Goal: Information Seeking & Learning: Learn about a topic

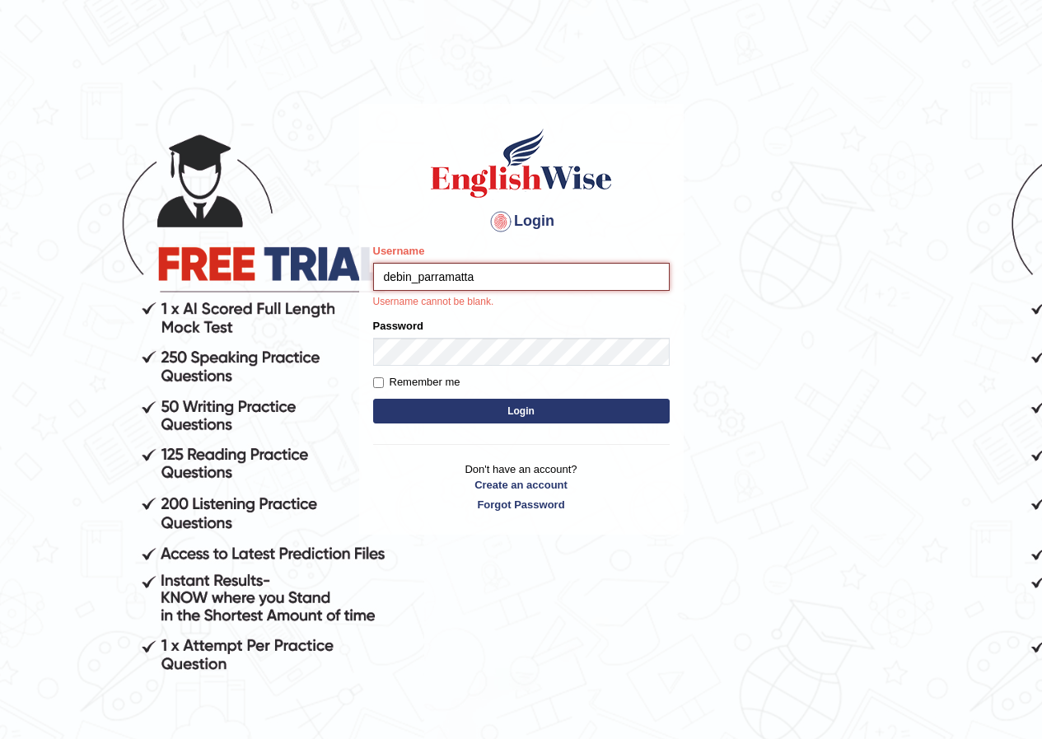
type input "debin_parramatta"
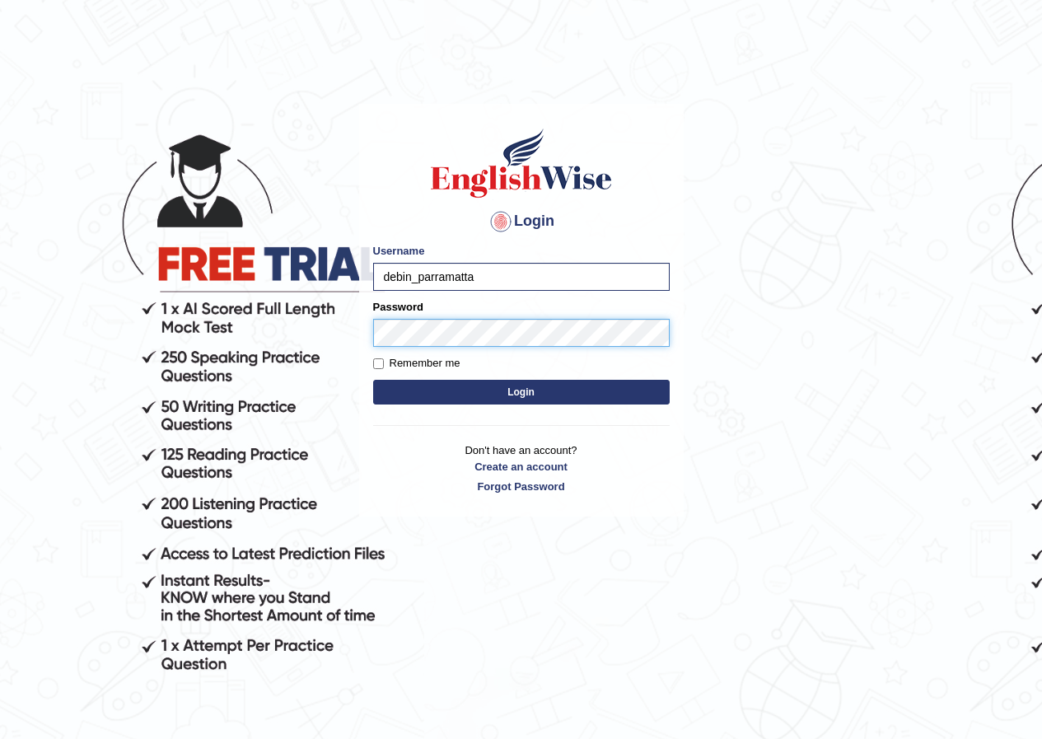
click at [373, 380] on button "Login" at bounding box center [521, 392] width 297 height 25
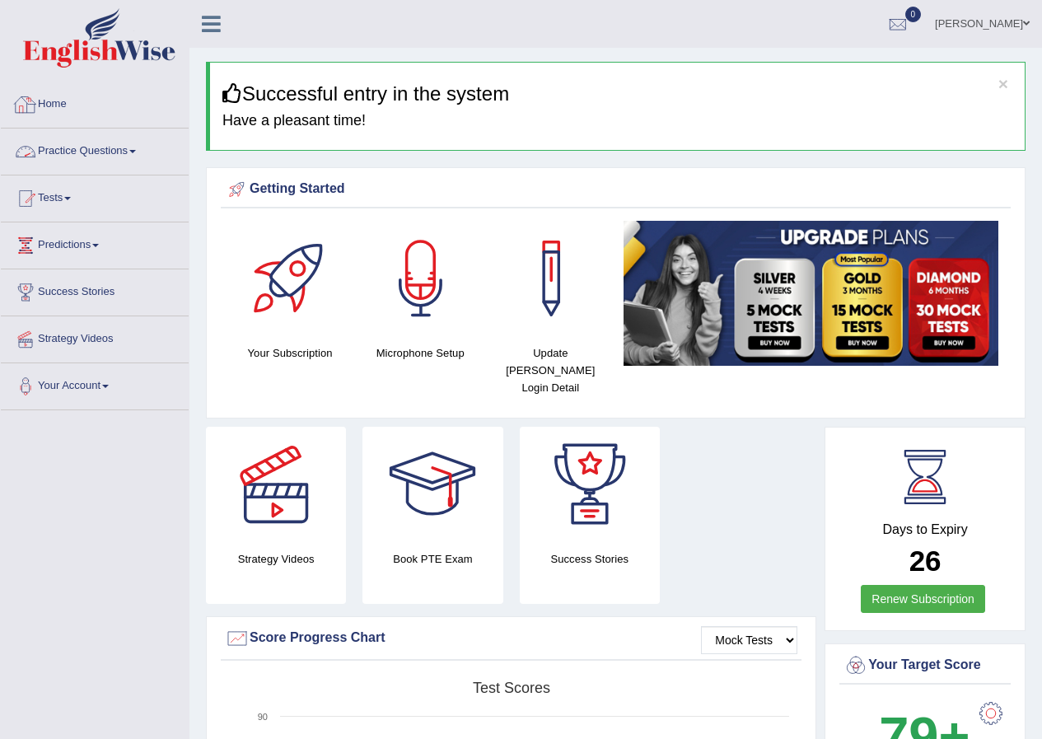
click at [101, 143] on link "Practice Questions" at bounding box center [95, 149] width 188 height 41
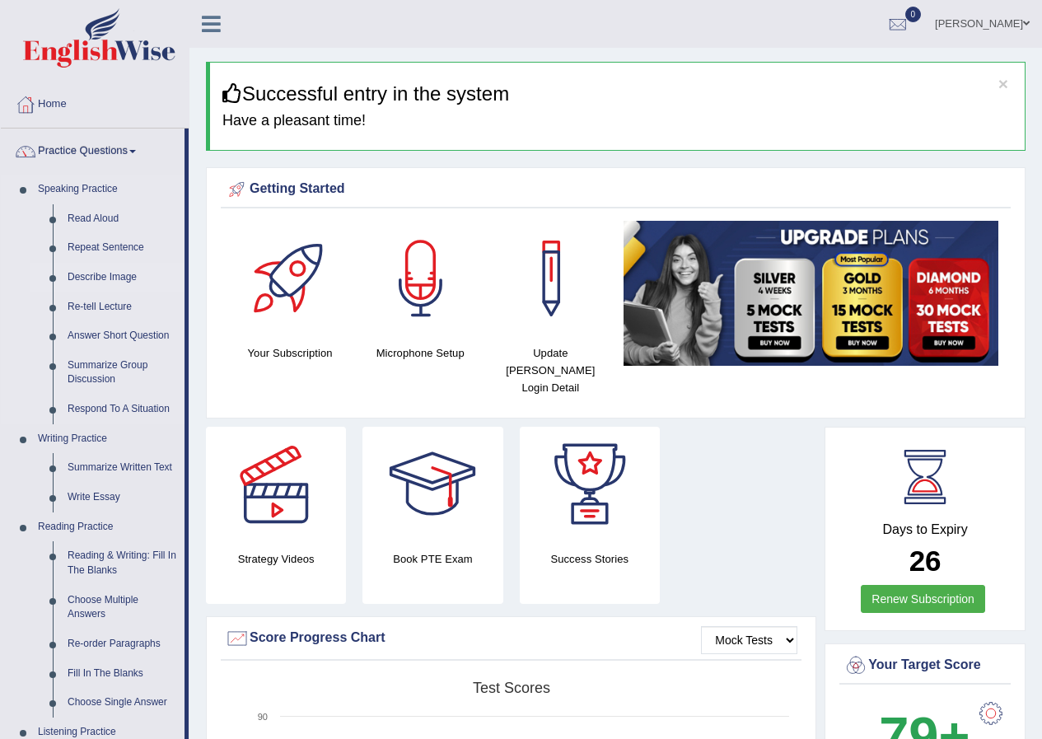
click at [101, 279] on link "Describe Image" at bounding box center [122, 278] width 124 height 30
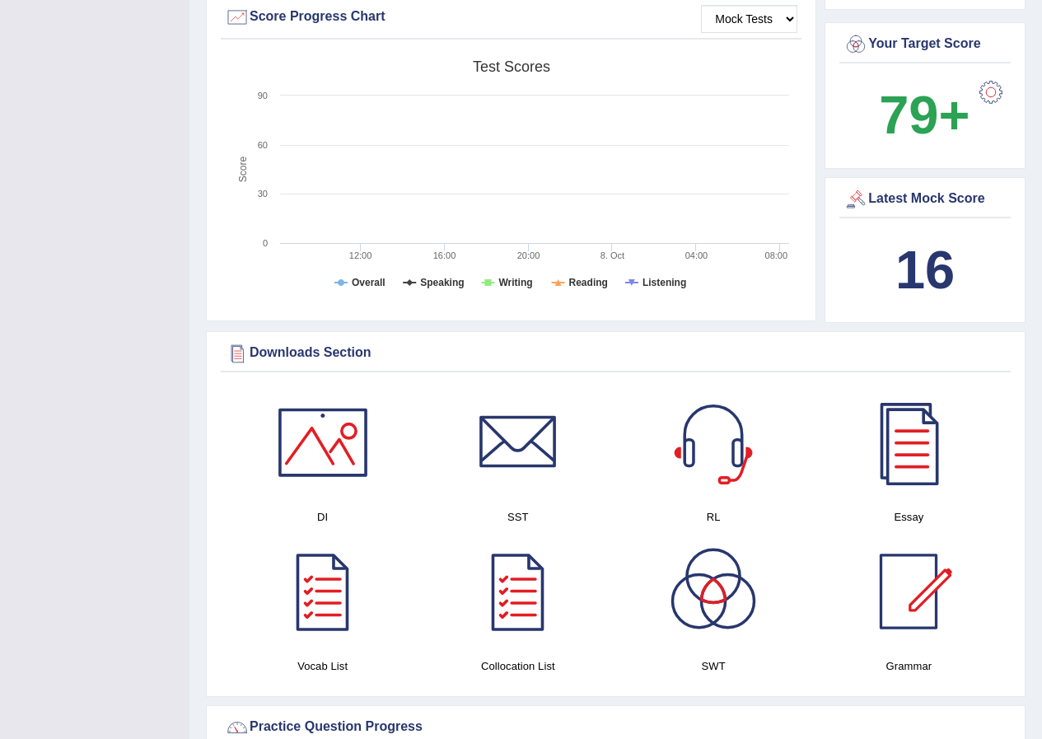
scroll to position [593, 0]
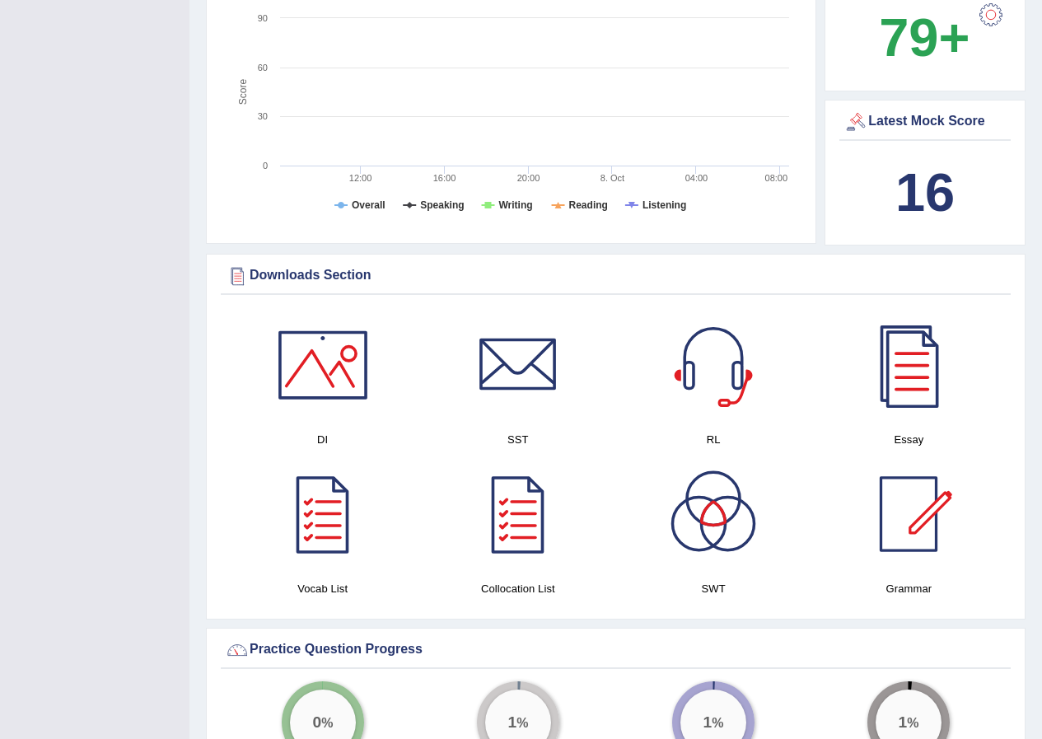
click at [929, 176] on b "16" at bounding box center [925, 192] width 59 height 60
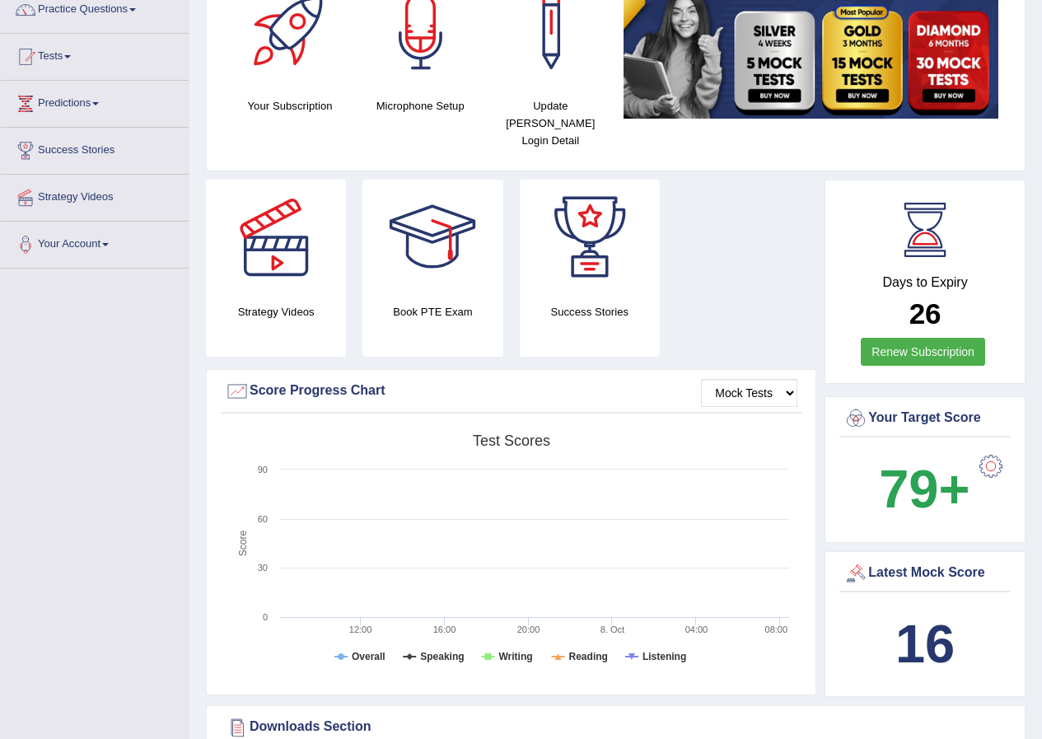
scroll to position [136, 0]
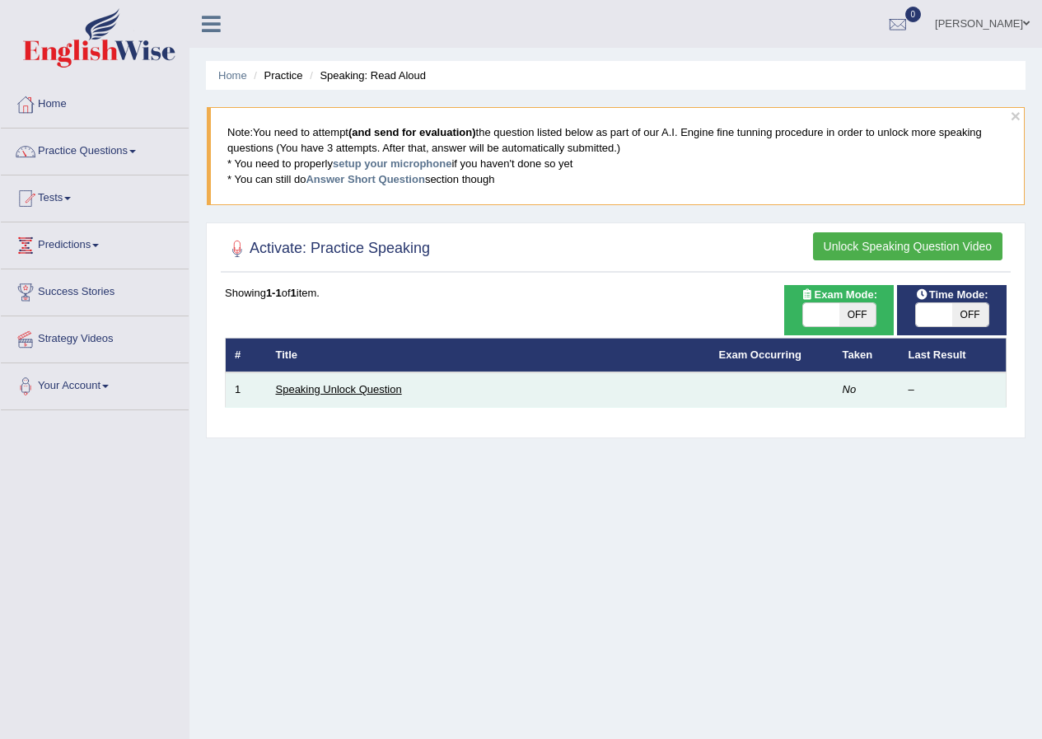
click at [371, 386] on link "Speaking Unlock Question" at bounding box center [339, 389] width 126 height 12
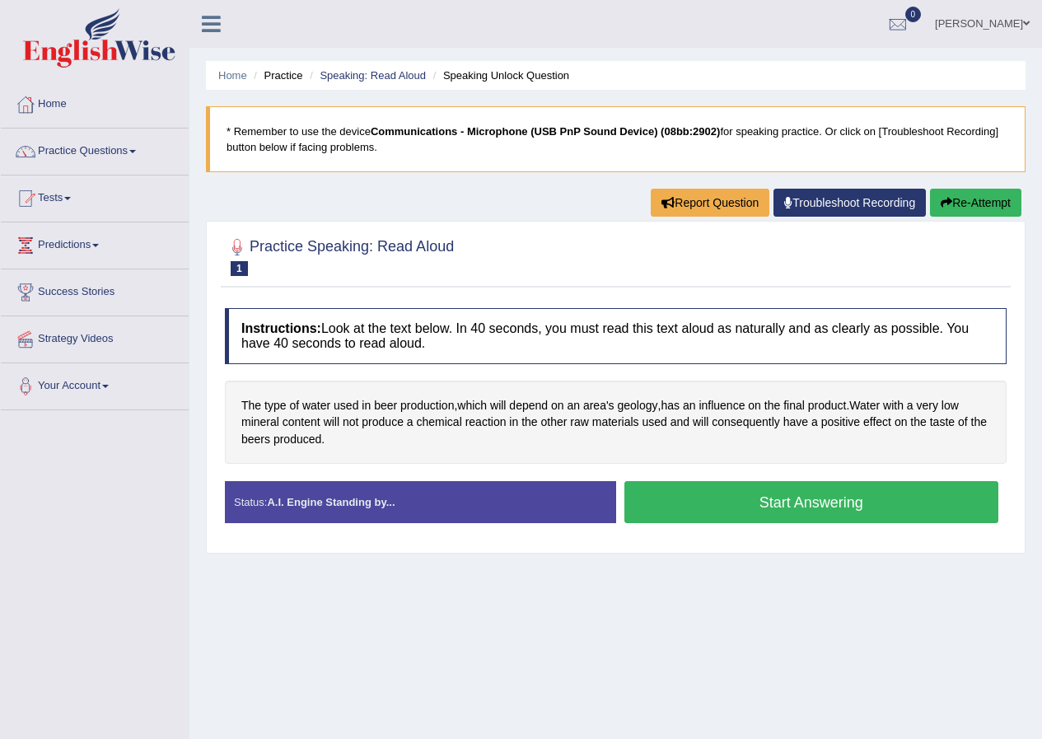
click at [659, 503] on button "Start Answering" at bounding box center [812, 502] width 375 height 42
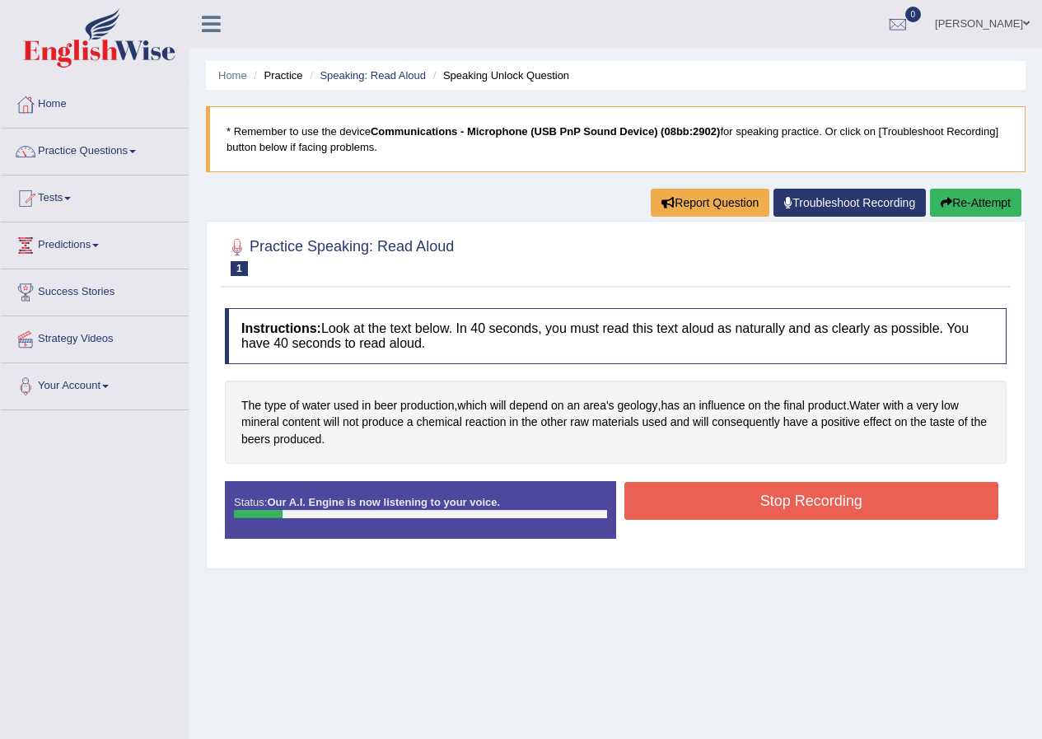
click at [659, 503] on button "Stop Recording" at bounding box center [812, 501] width 375 height 38
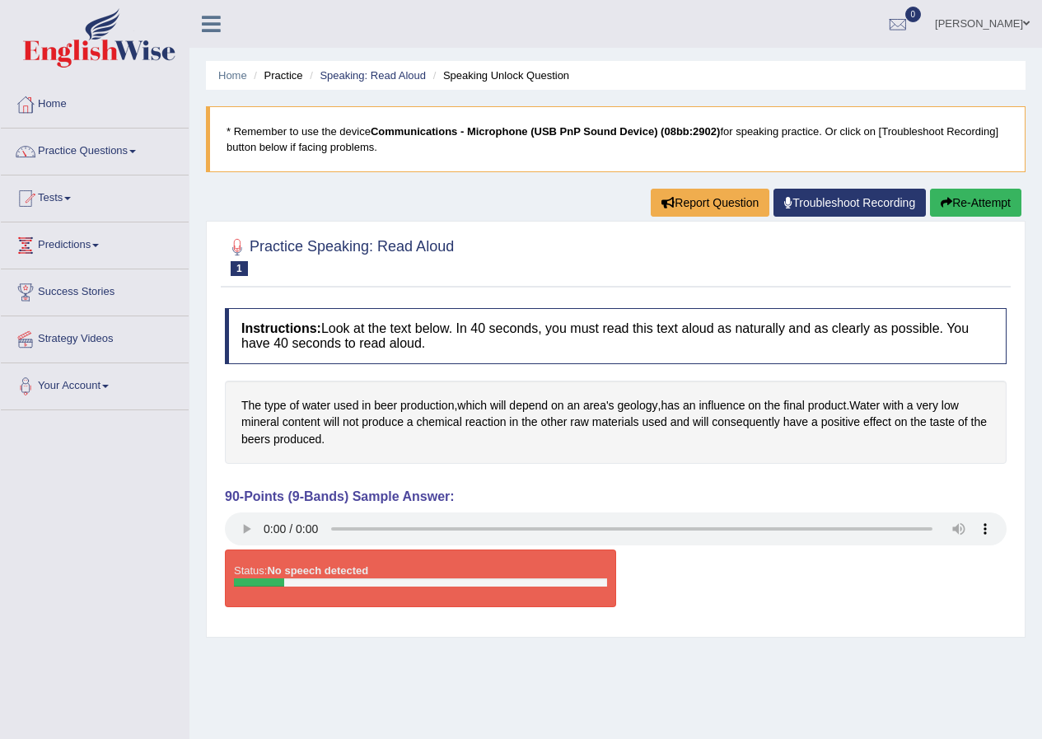
click at [958, 204] on button "Re-Attempt" at bounding box center [975, 203] width 91 height 28
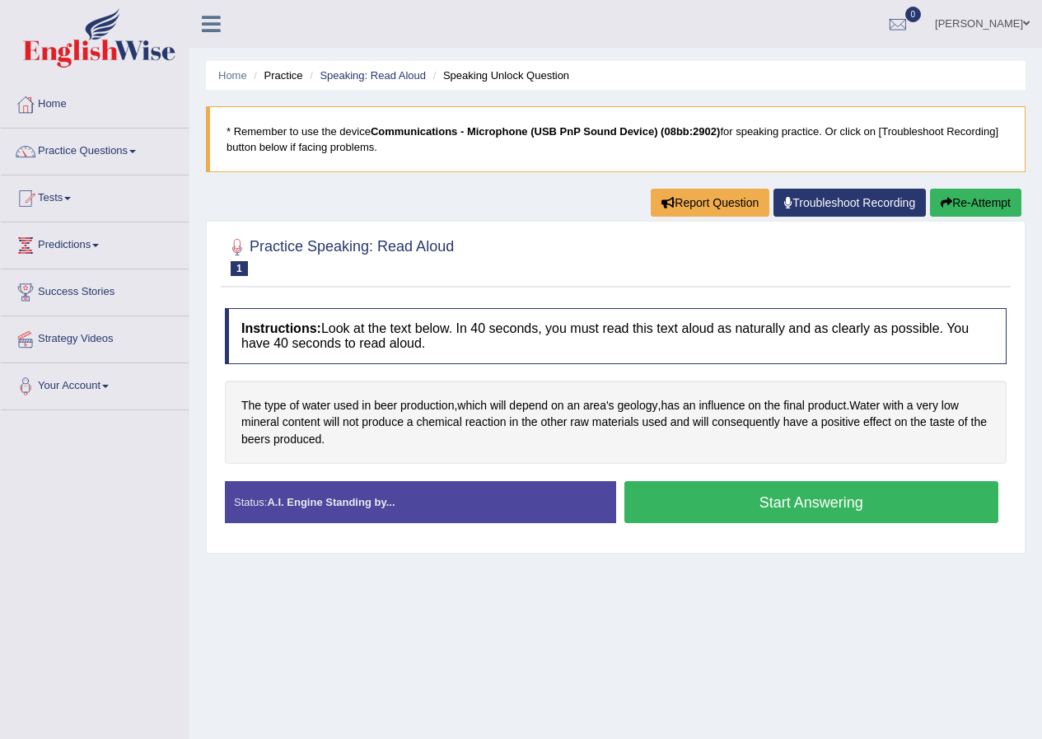
drag, startPoint x: 0, startPoint y: 0, endPoint x: 403, endPoint y: 442, distance: 598.5
click at [414, 414] on div "The type of water used in beer production , which will depend on an area's geol…" at bounding box center [616, 423] width 782 height 84
click at [354, 513] on div "Status: A.I. Engine Standing by..." at bounding box center [420, 502] width 391 height 42
click at [669, 499] on button "Start Answering" at bounding box center [812, 502] width 375 height 42
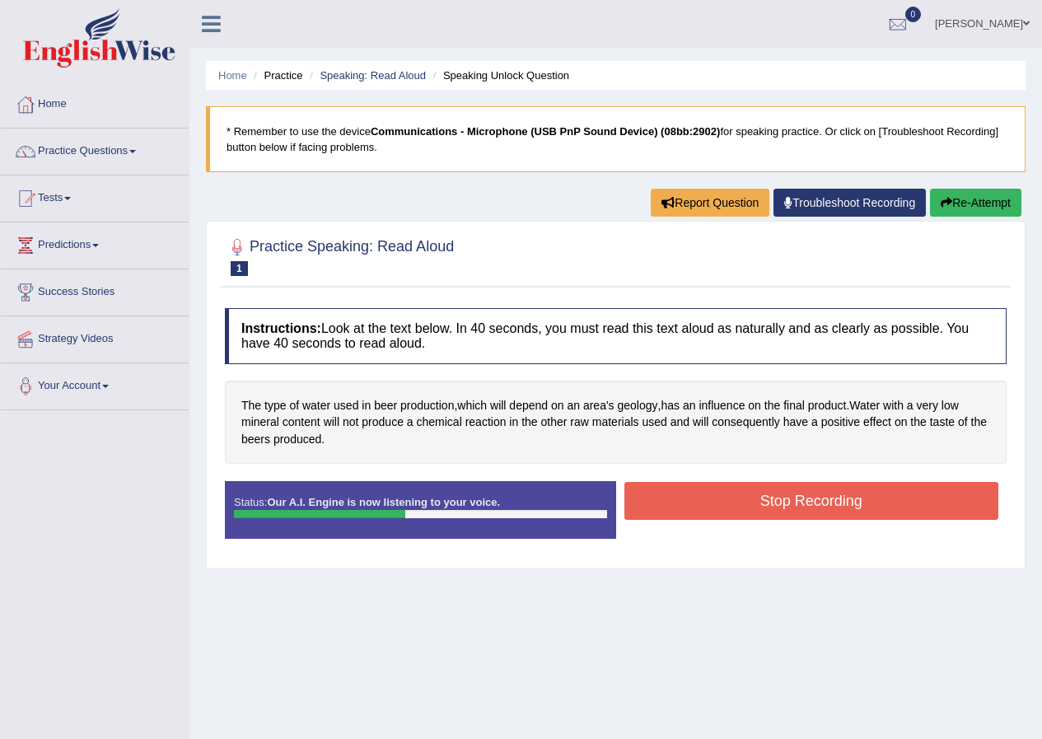
click at [682, 505] on button "Stop Recording" at bounding box center [812, 501] width 375 height 38
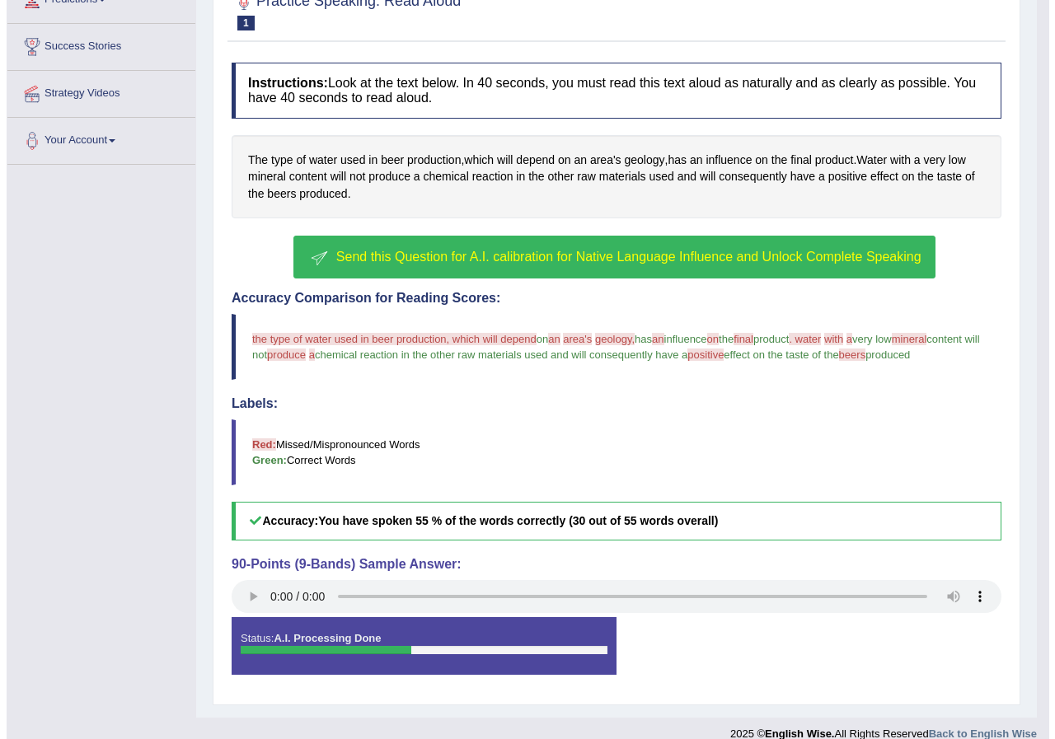
scroll to position [265, 0]
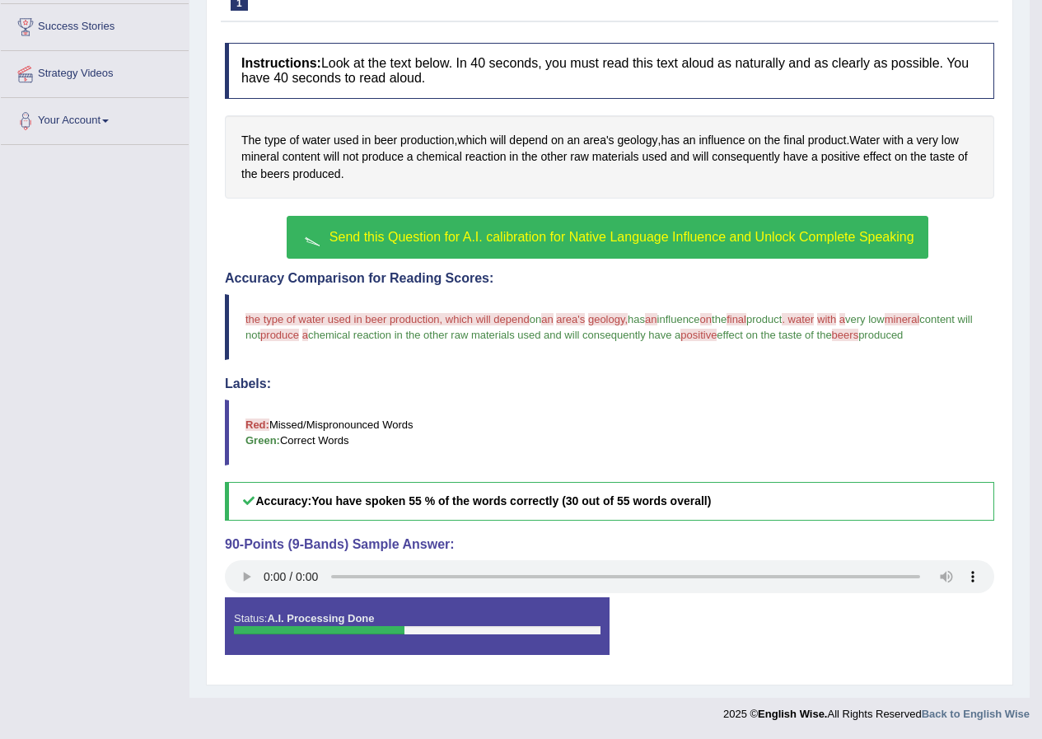
click at [558, 252] on button "Send this Question for A.I. calibration for Native Language Influence and Unloc…" at bounding box center [607, 237] width 641 height 43
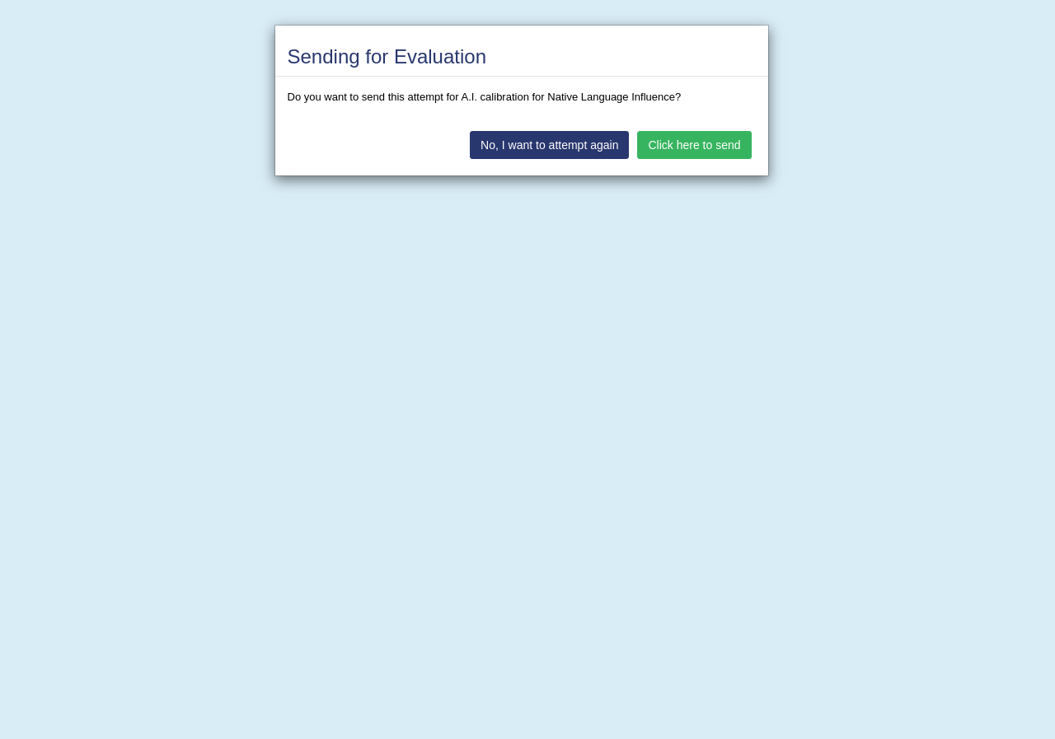
click at [701, 156] on button "Click here to send" at bounding box center [694, 145] width 114 height 28
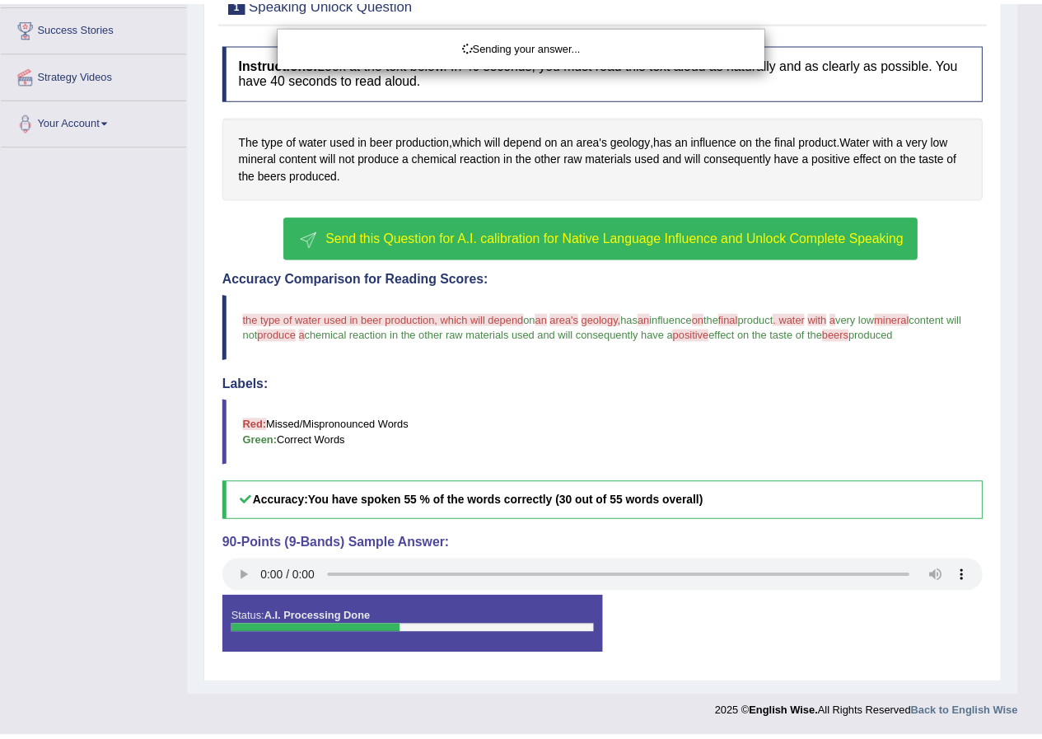
scroll to position [218, 0]
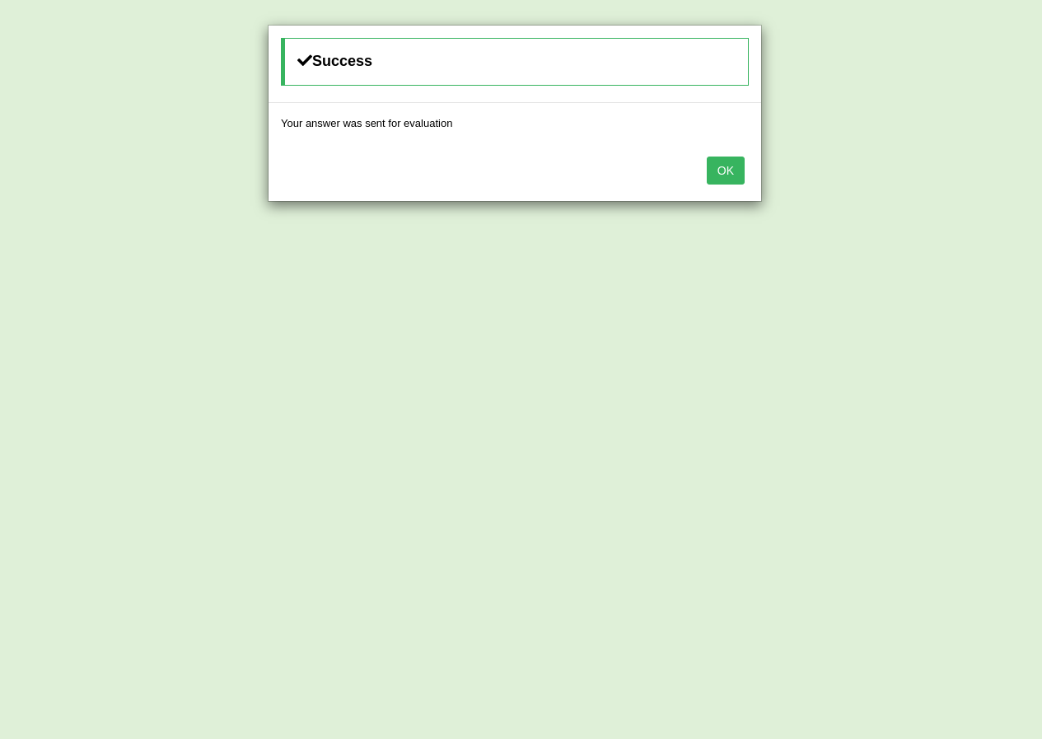
click at [725, 166] on button "OK" at bounding box center [726, 171] width 38 height 28
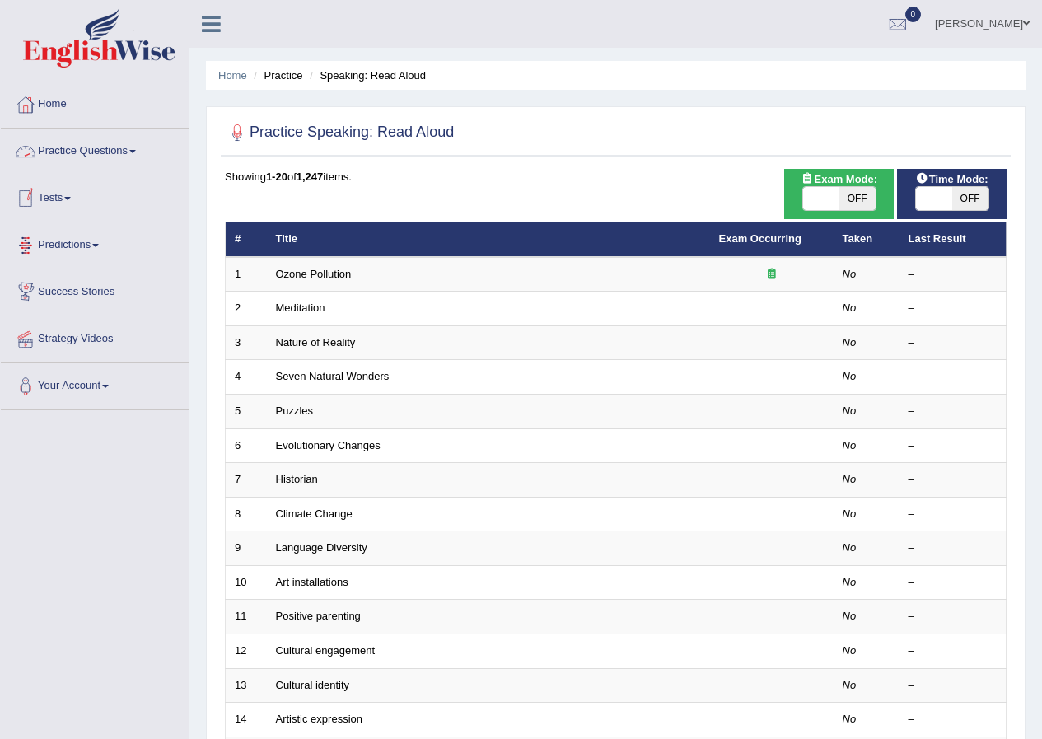
click at [74, 165] on link "Practice Questions" at bounding box center [95, 149] width 188 height 41
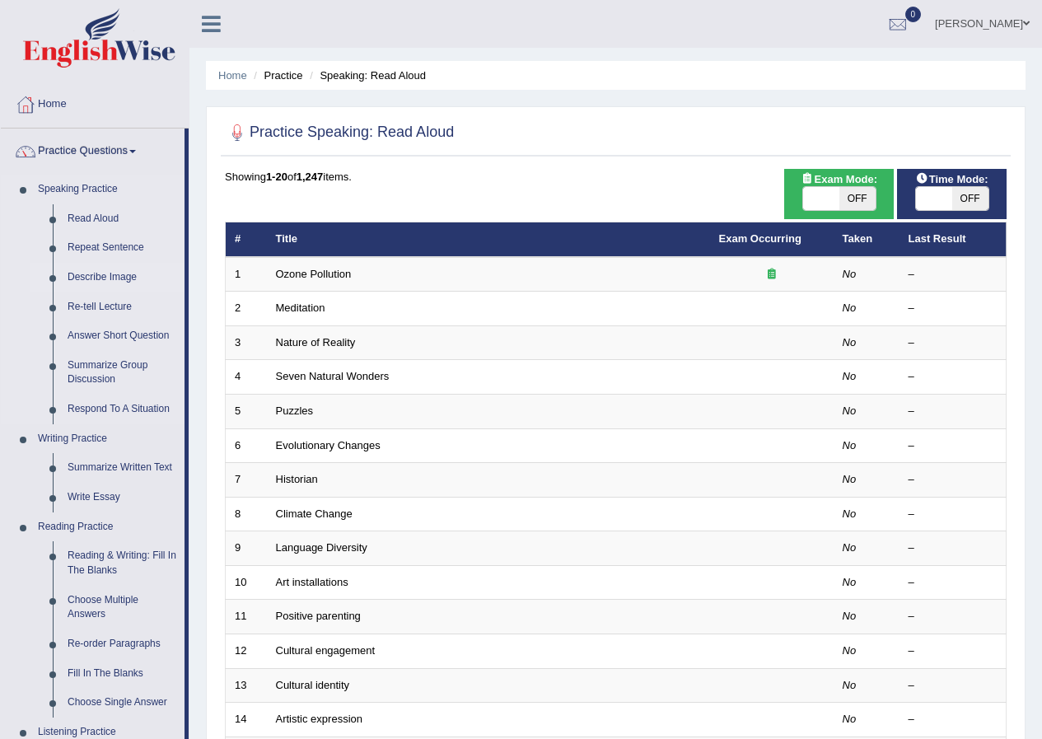
click at [84, 282] on link "Describe Image" at bounding box center [122, 278] width 124 height 30
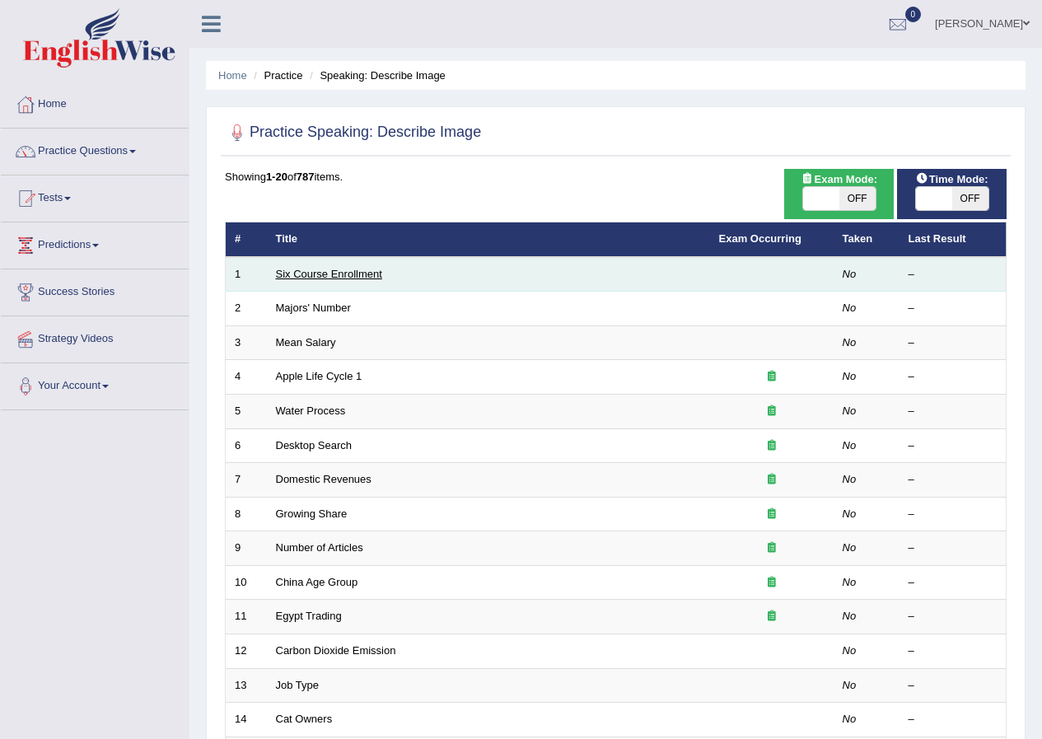
click at [335, 278] on link "Six Course Enrollment" at bounding box center [329, 274] width 106 height 12
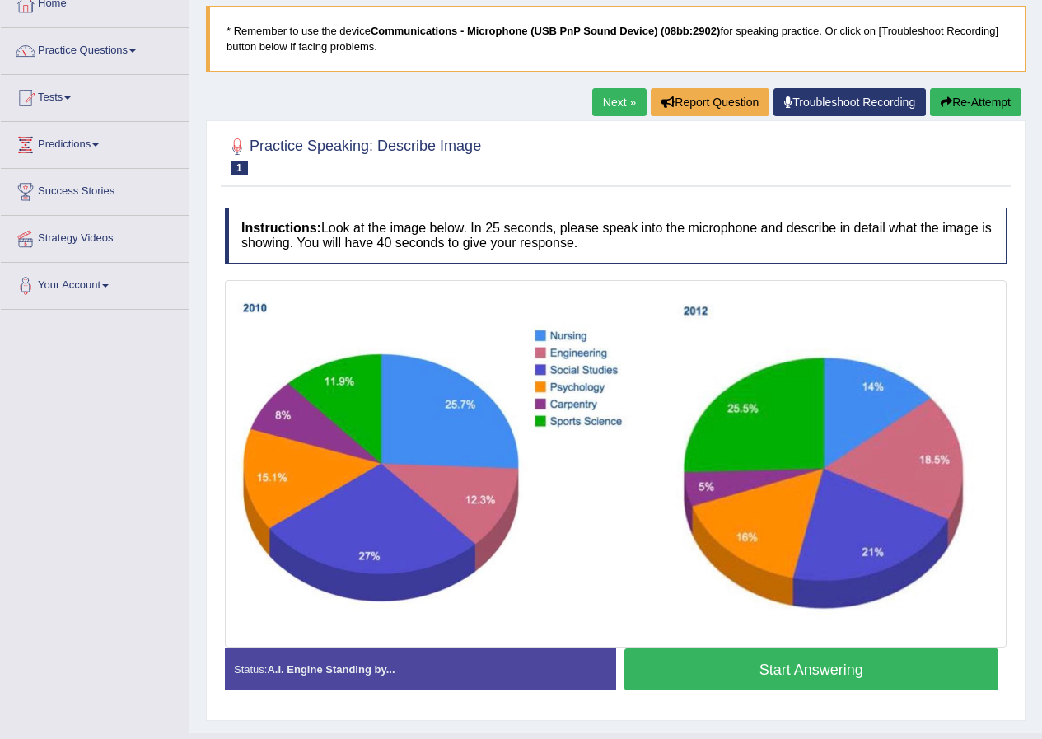
scroll to position [136, 0]
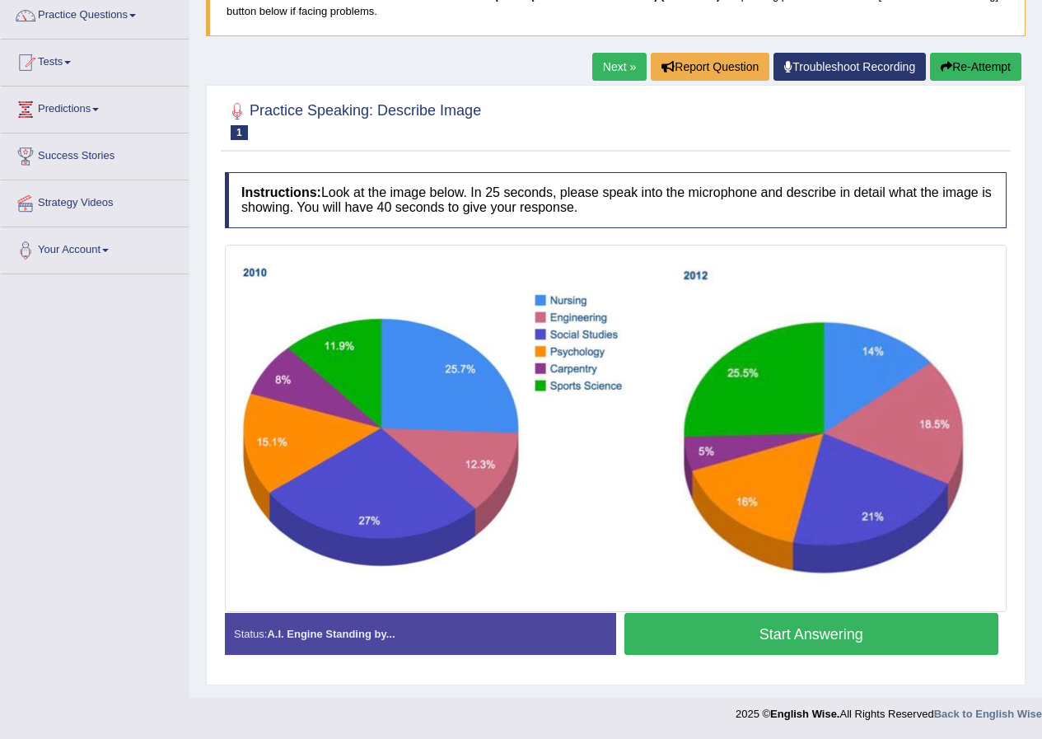
click at [727, 634] on button "Start Answering" at bounding box center [812, 634] width 375 height 42
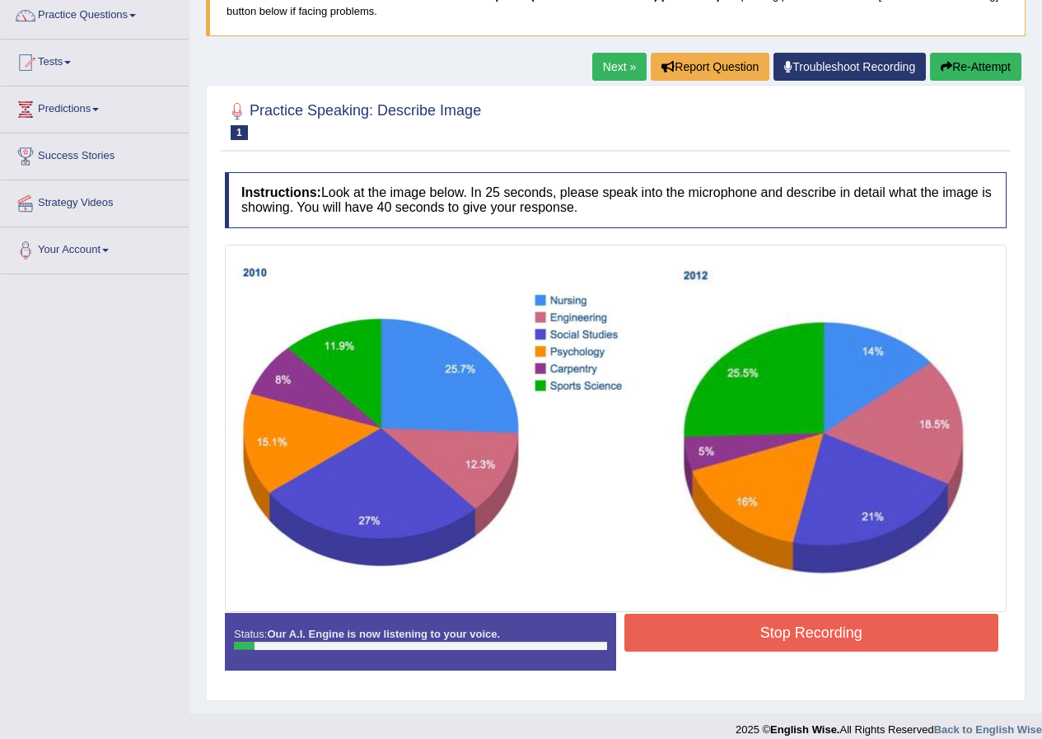
click at [727, 634] on button "Stop Recording" at bounding box center [812, 633] width 375 height 38
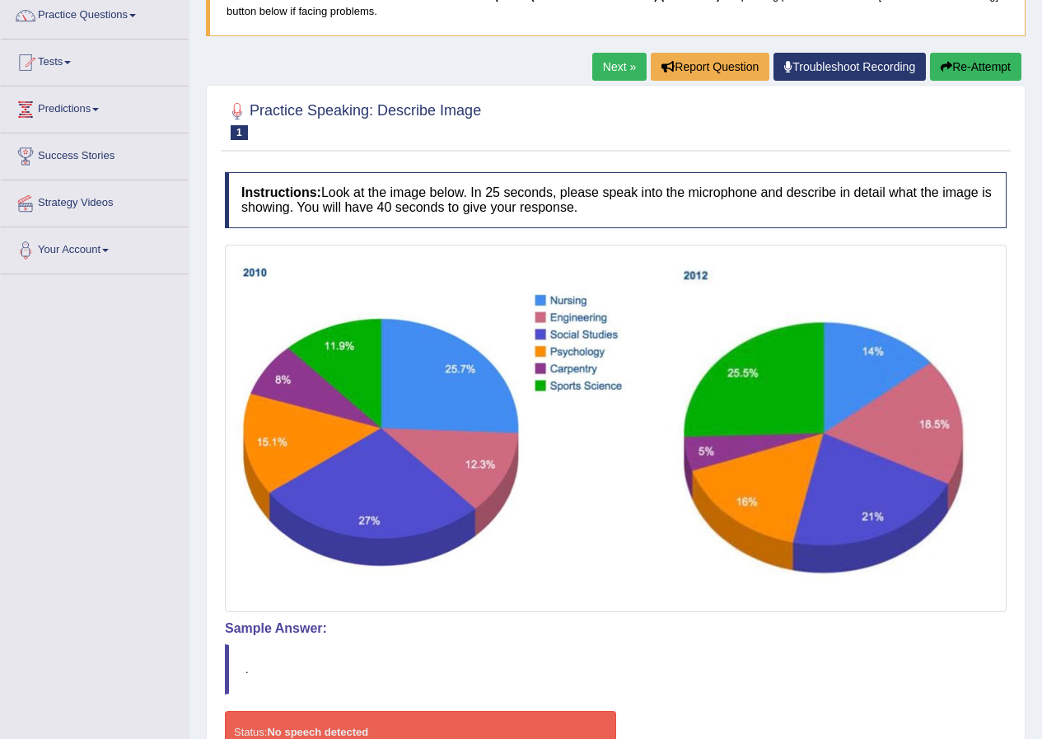
scroll to position [250, 0]
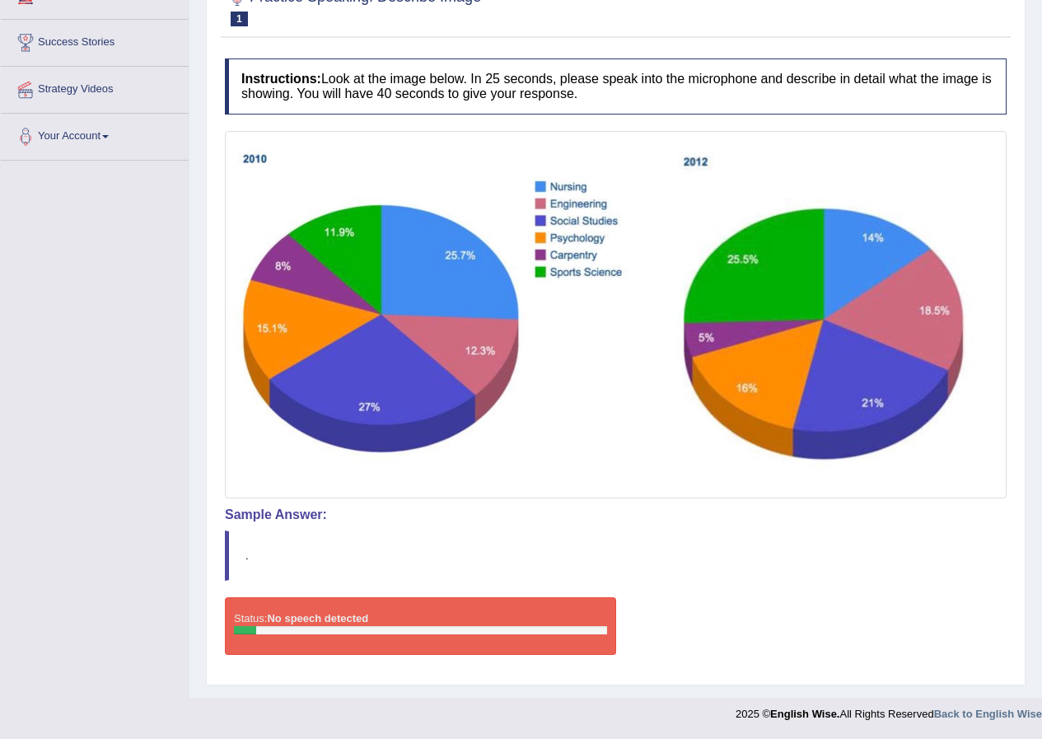
click at [234, 628] on div at bounding box center [245, 630] width 22 height 8
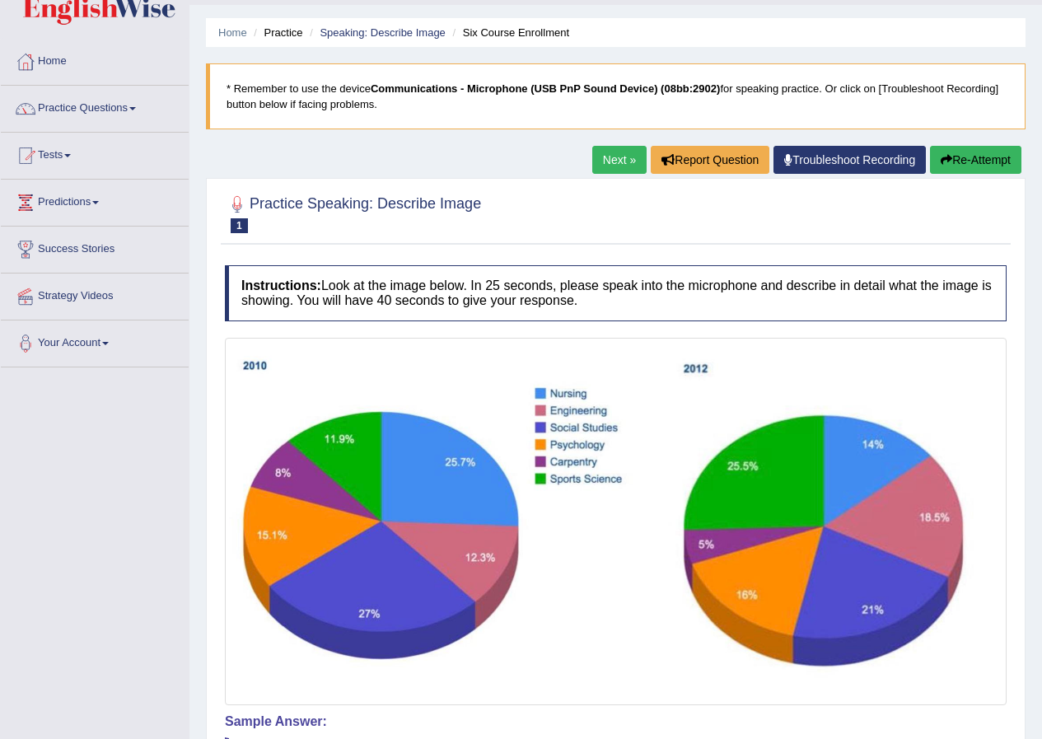
scroll to position [0, 0]
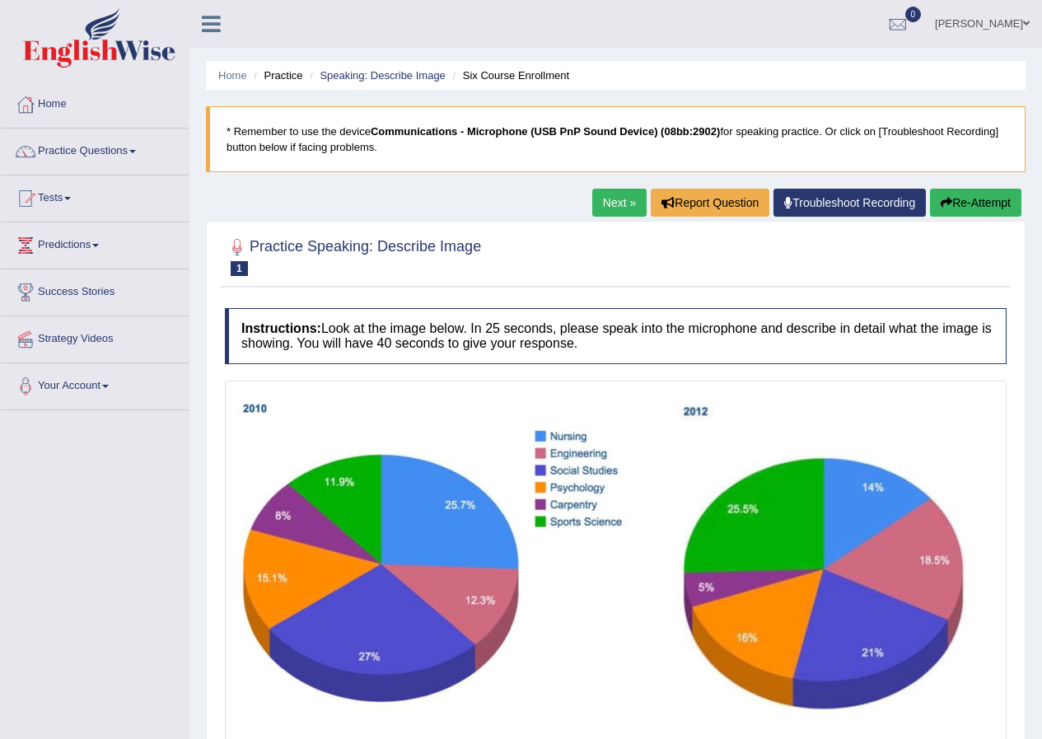
click at [966, 204] on button "Re-Attempt" at bounding box center [975, 203] width 91 height 28
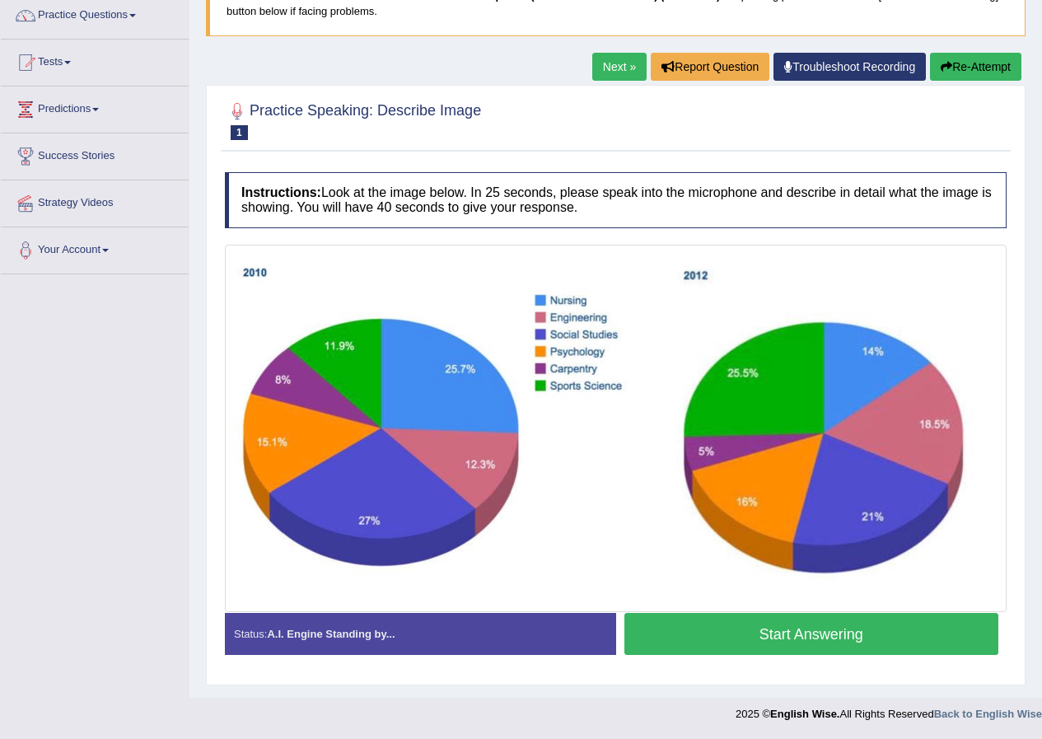
scroll to position [136, 0]
click at [765, 639] on button "Start Answering" at bounding box center [812, 634] width 375 height 42
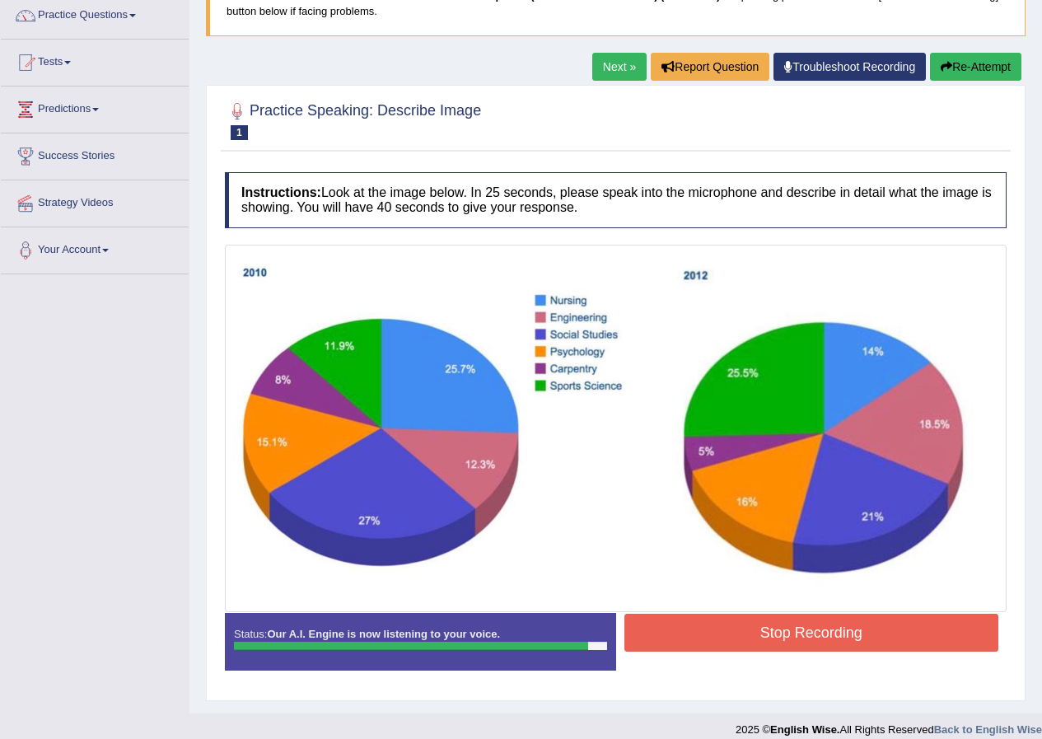
click at [778, 644] on button "Stop Recording" at bounding box center [812, 633] width 375 height 38
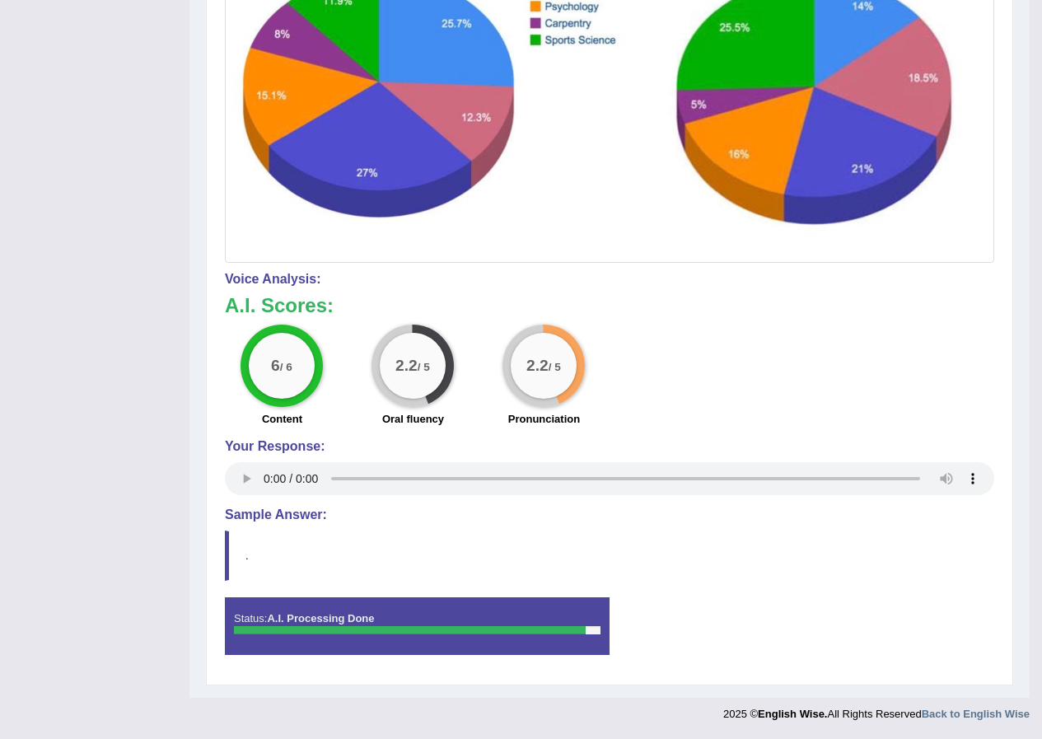
scroll to position [0, 0]
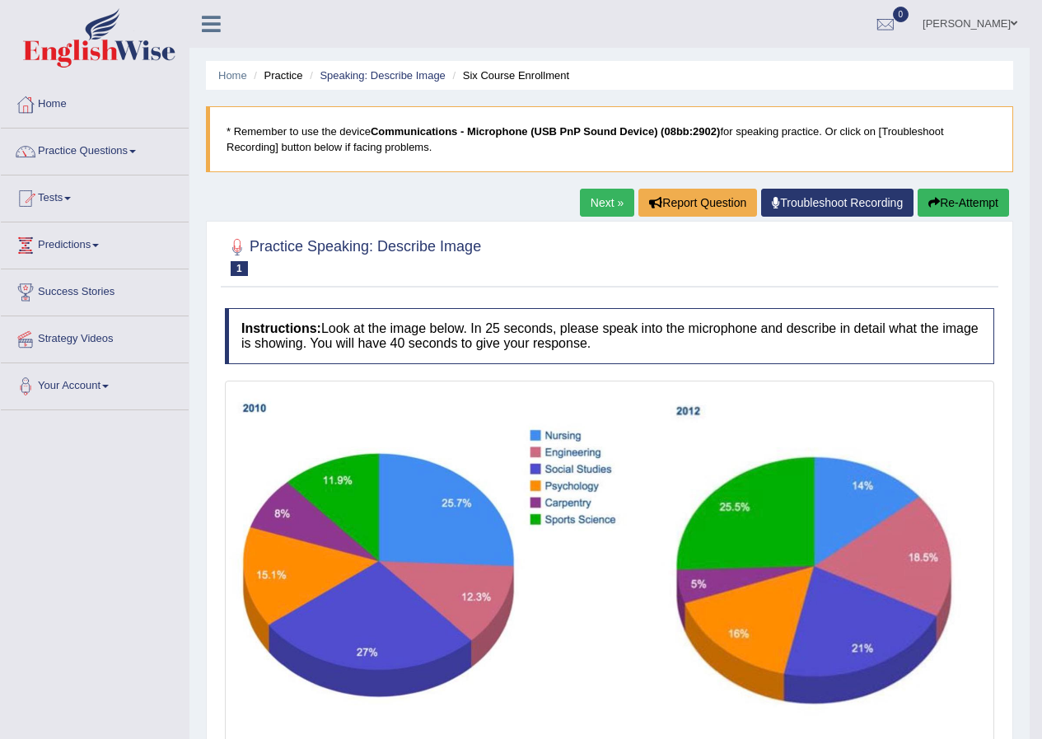
click at [603, 205] on link "Next »" at bounding box center [607, 203] width 54 height 28
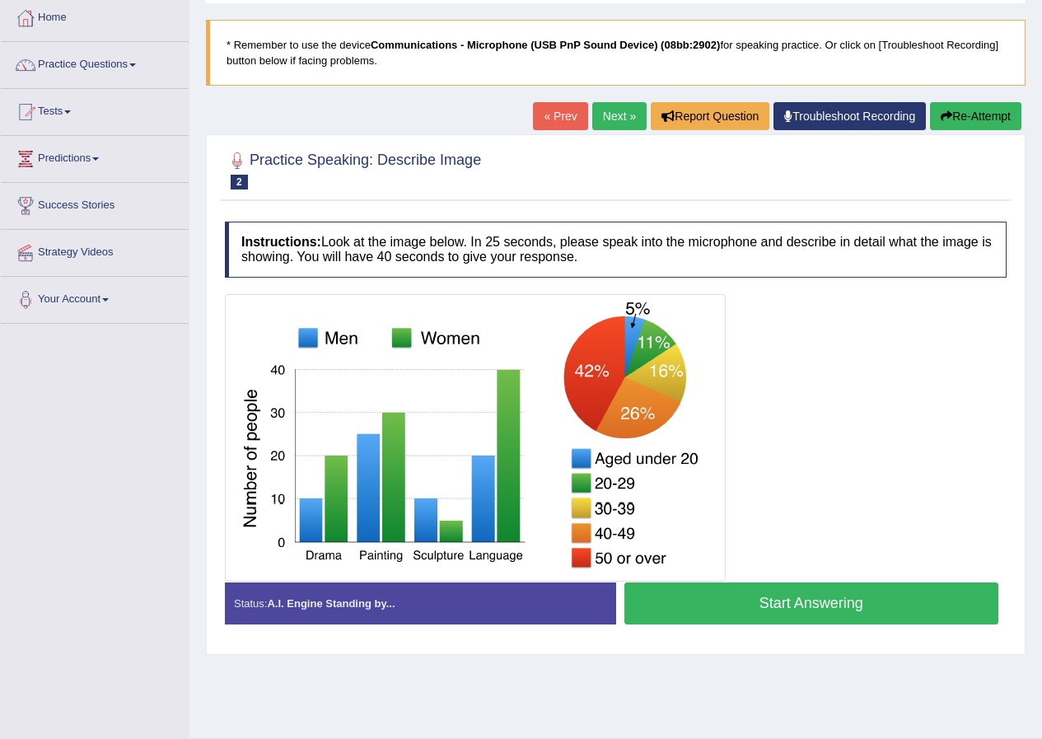
scroll to position [126, 0]
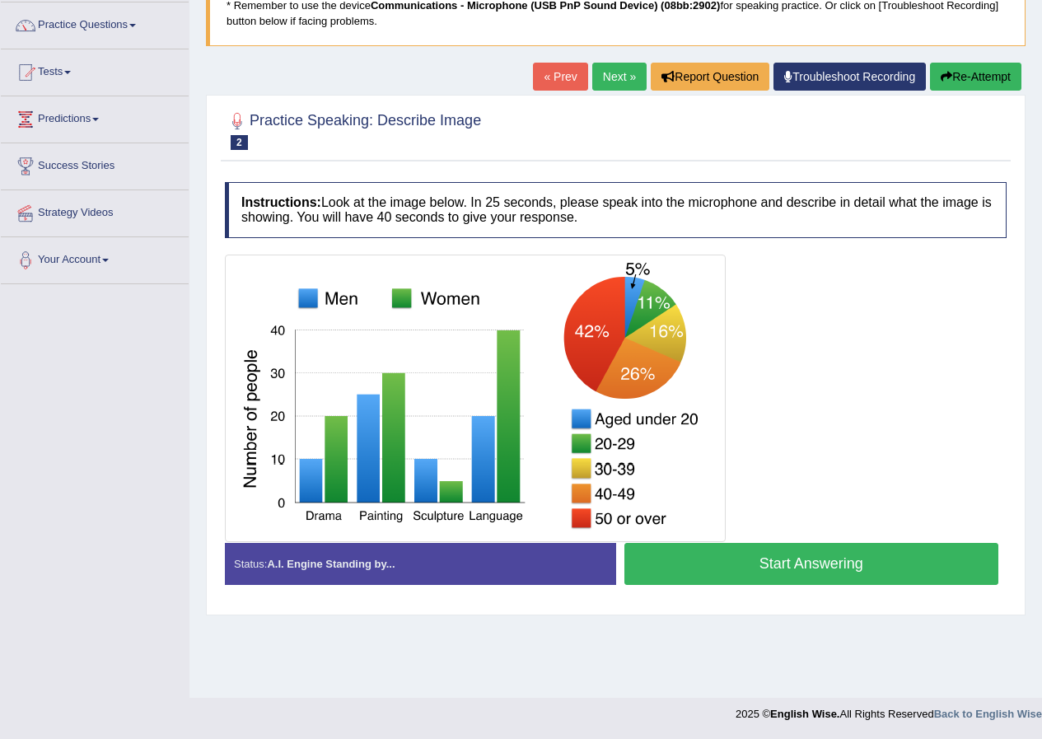
click at [787, 556] on button "Start Answering" at bounding box center [812, 564] width 375 height 42
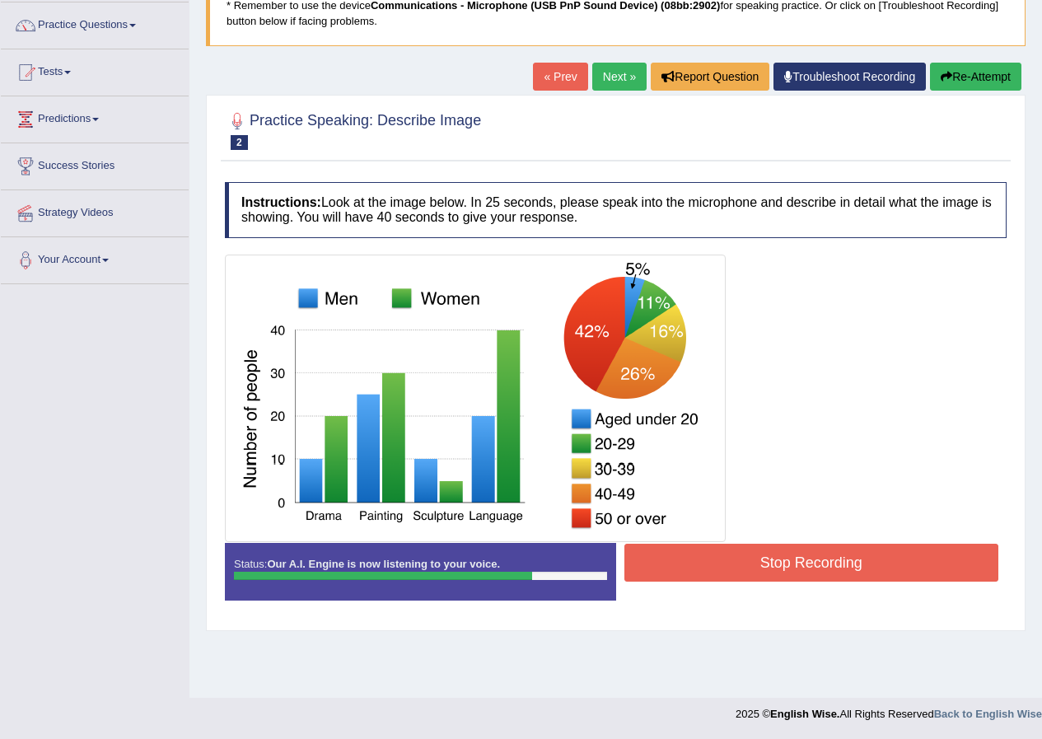
click at [751, 564] on button "Stop Recording" at bounding box center [812, 563] width 375 height 38
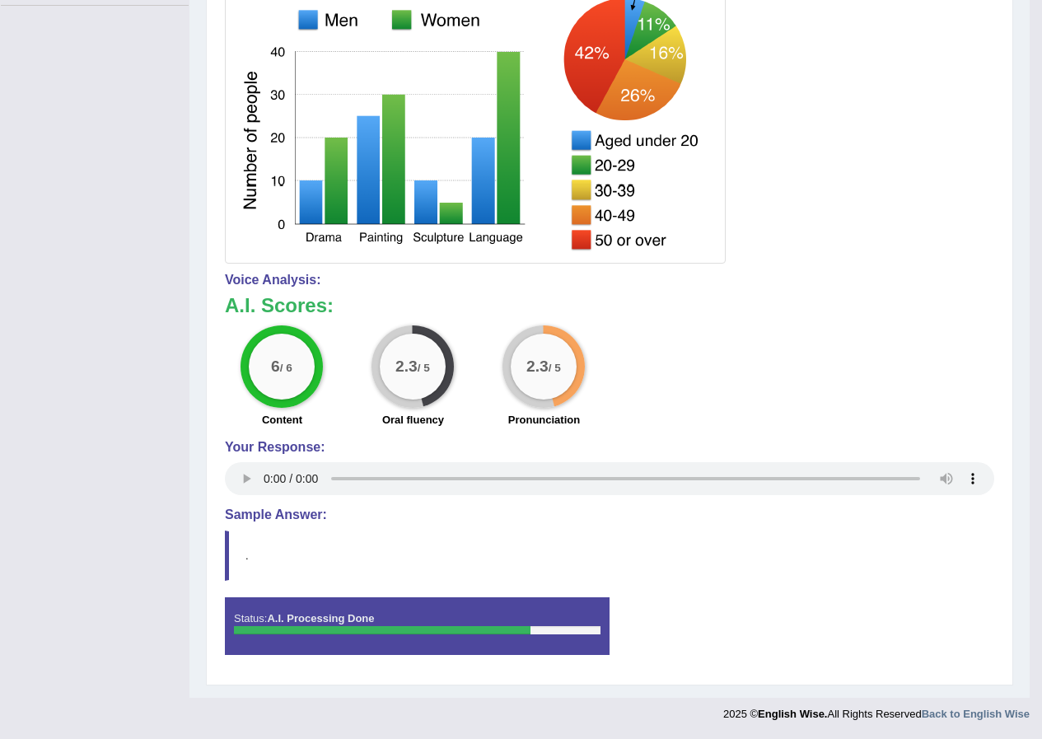
scroll to position [0, 0]
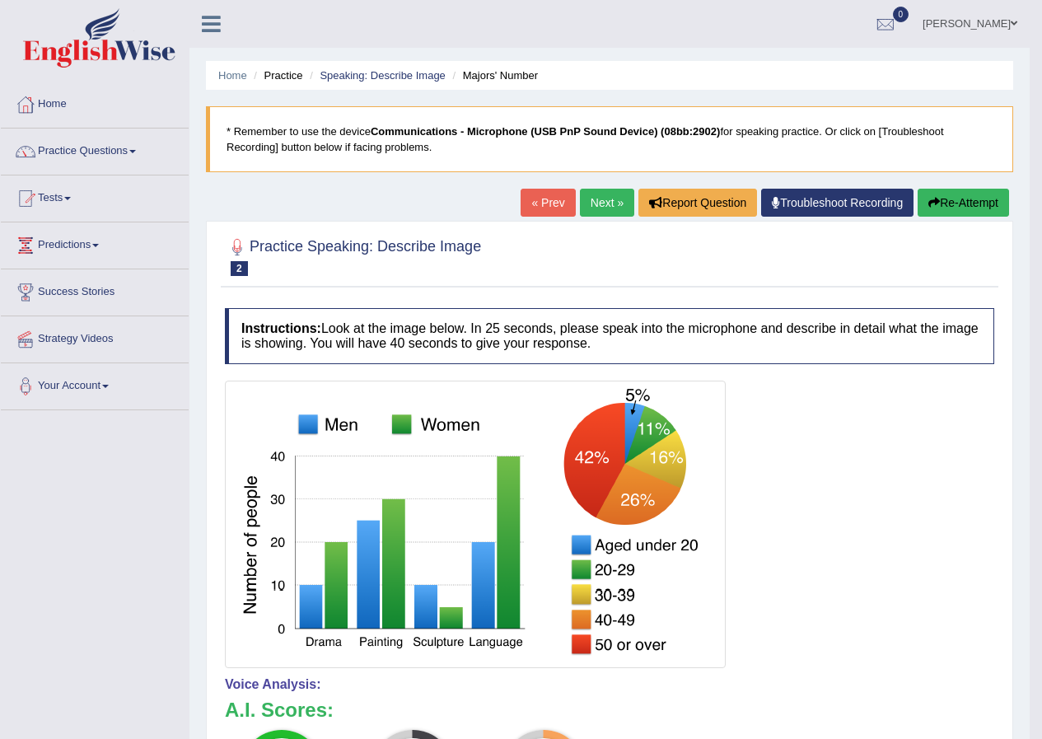
click at [597, 206] on link "Next »" at bounding box center [607, 203] width 54 height 28
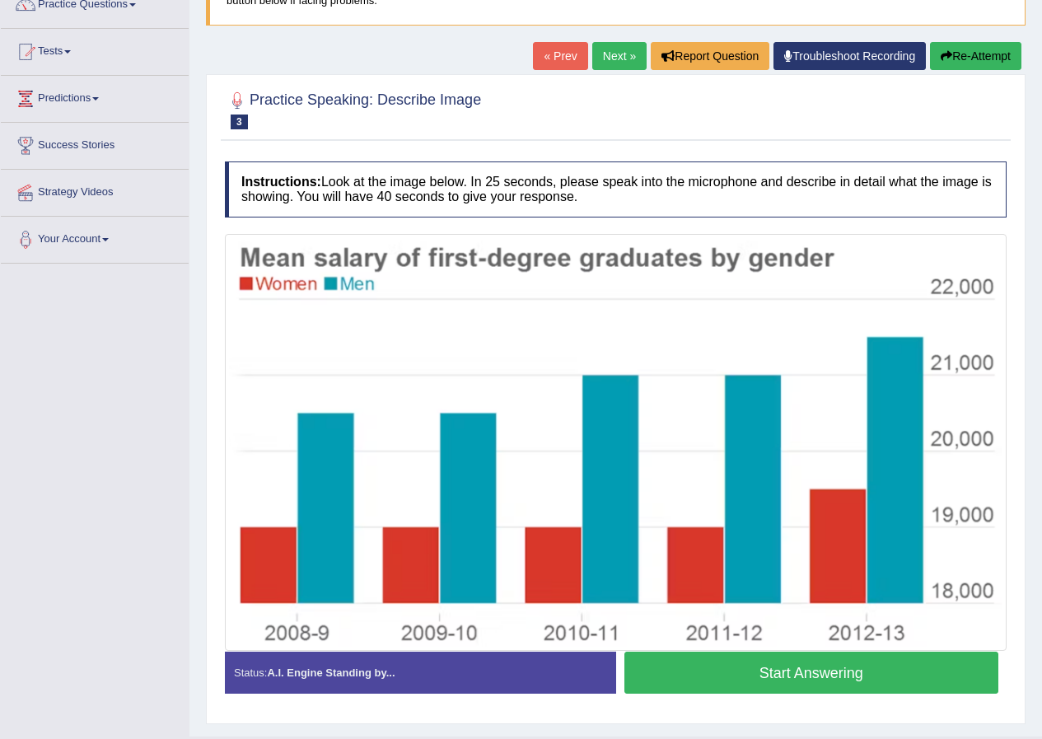
scroll to position [185, 0]
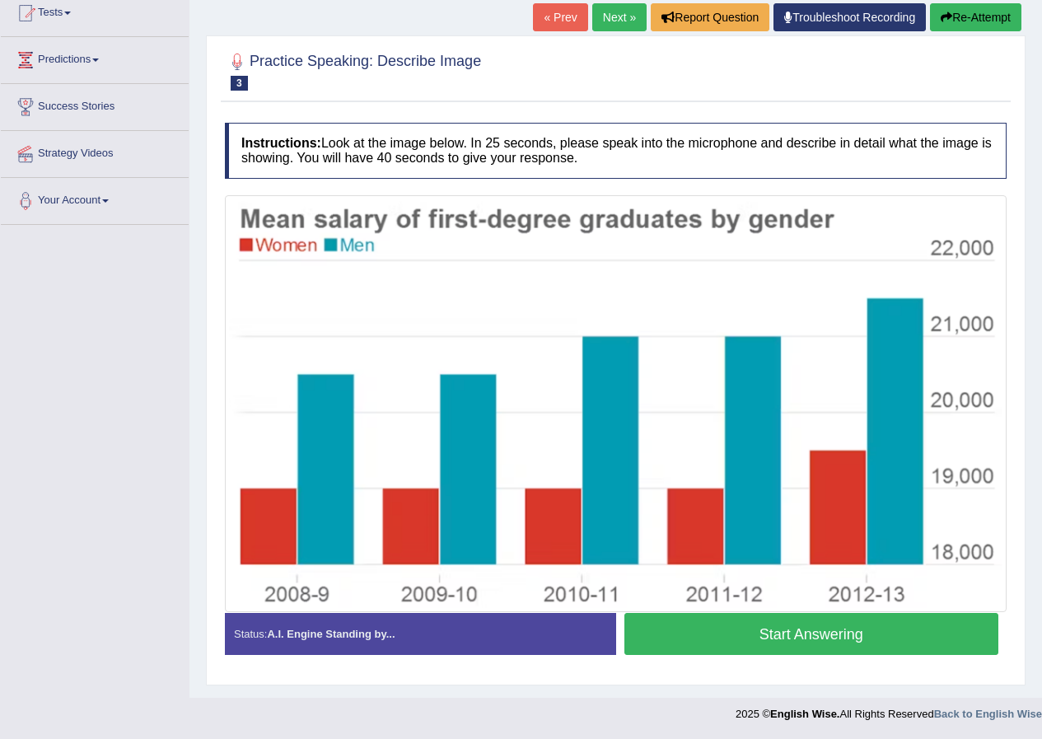
click at [841, 625] on button "Start Answering" at bounding box center [812, 634] width 375 height 42
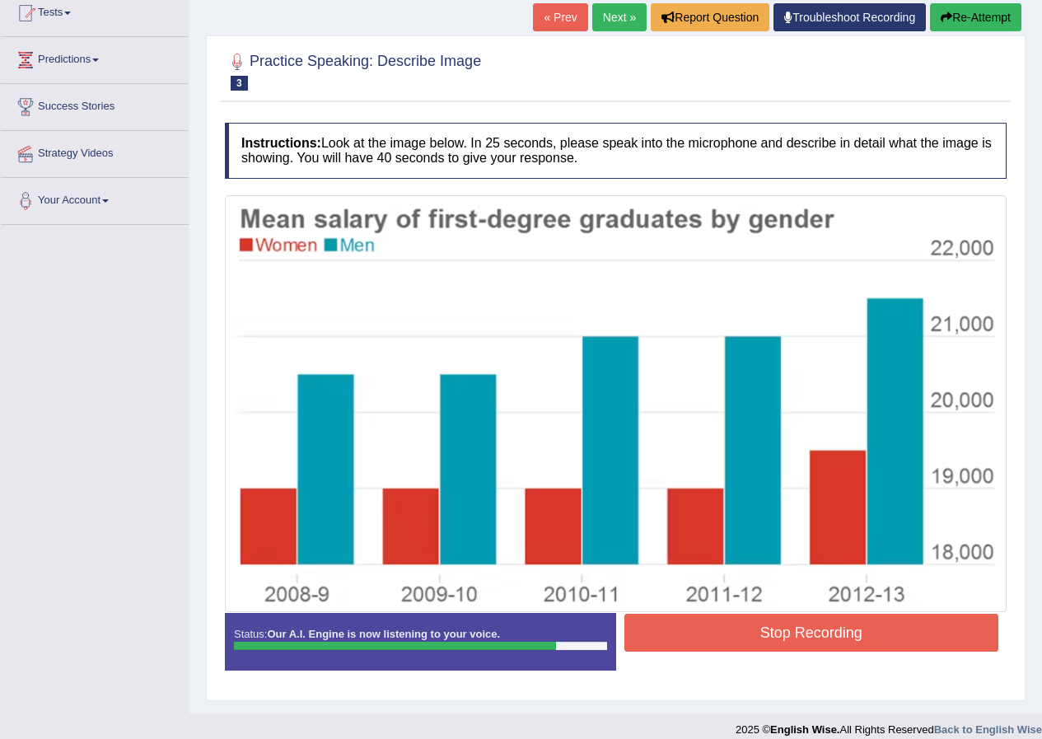
click at [747, 631] on button "Stop Recording" at bounding box center [812, 633] width 375 height 38
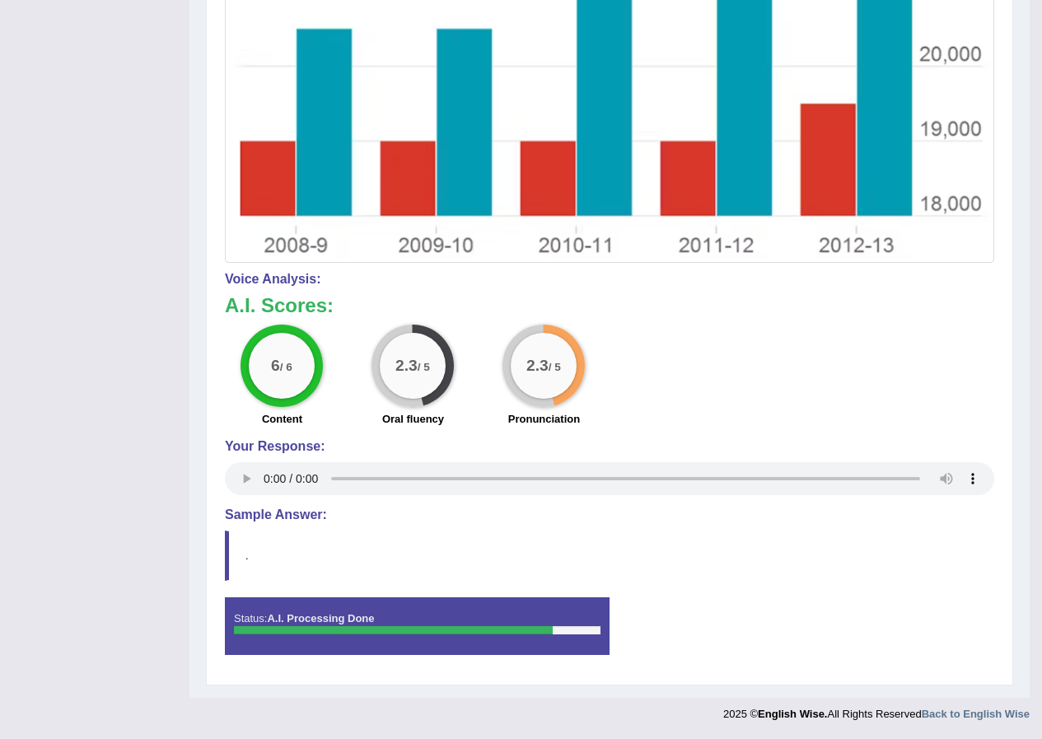
scroll to position [0, 0]
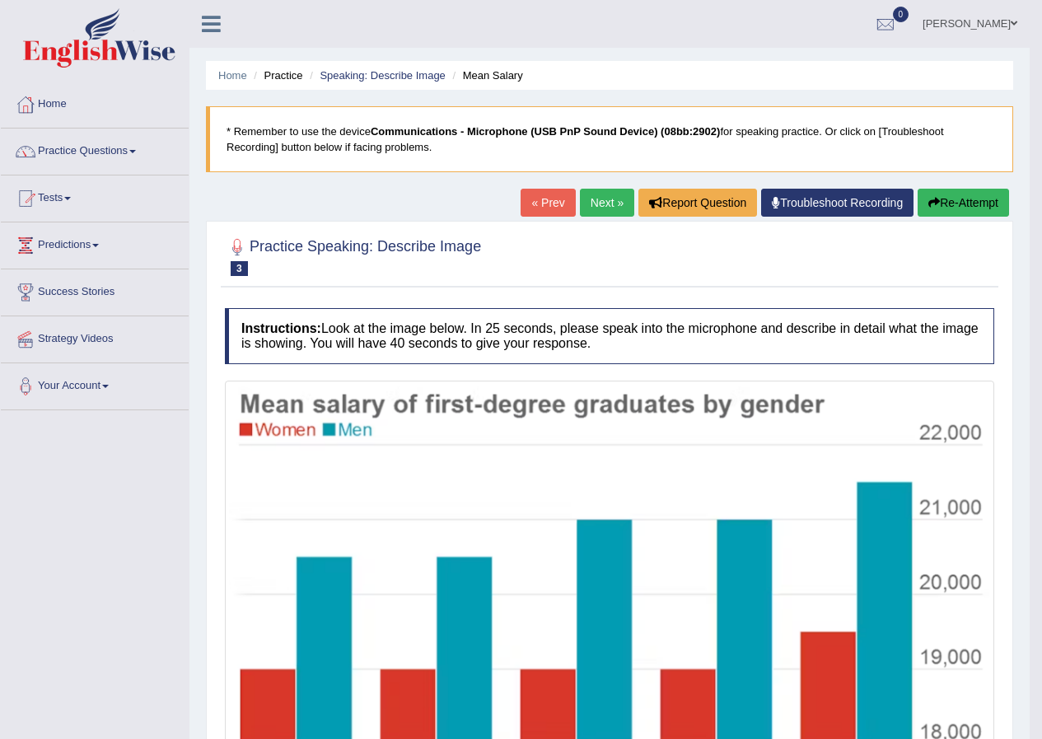
click at [531, 204] on link "« Prev" at bounding box center [548, 203] width 54 height 28
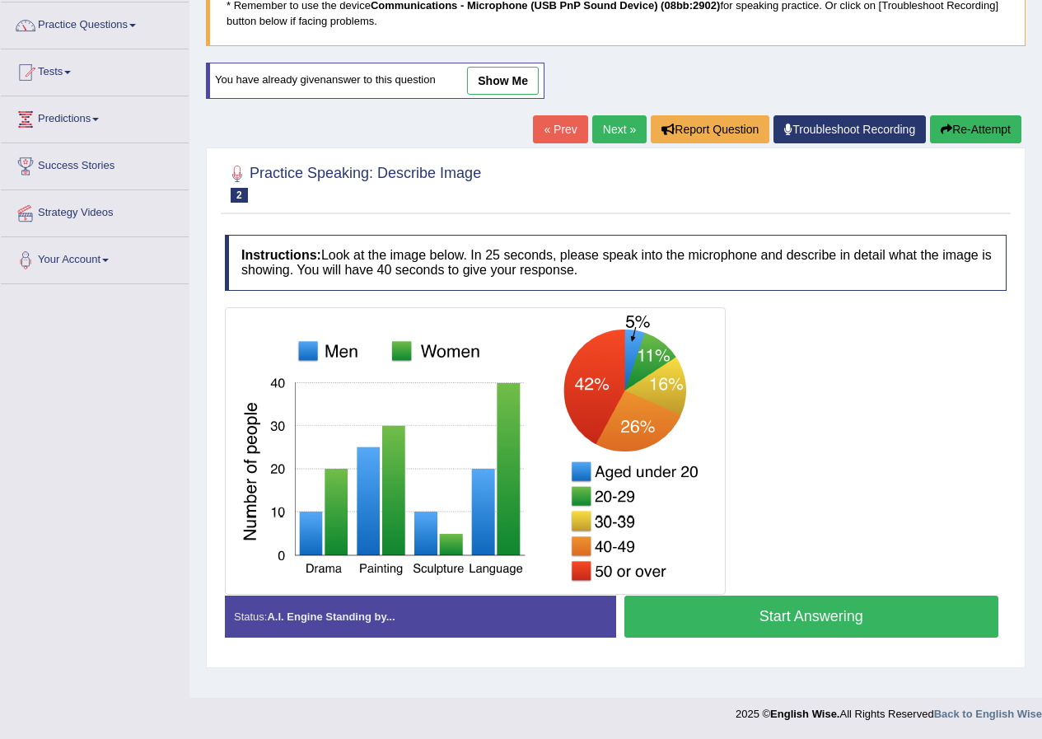
click at [509, 82] on link "show me" at bounding box center [503, 81] width 72 height 28
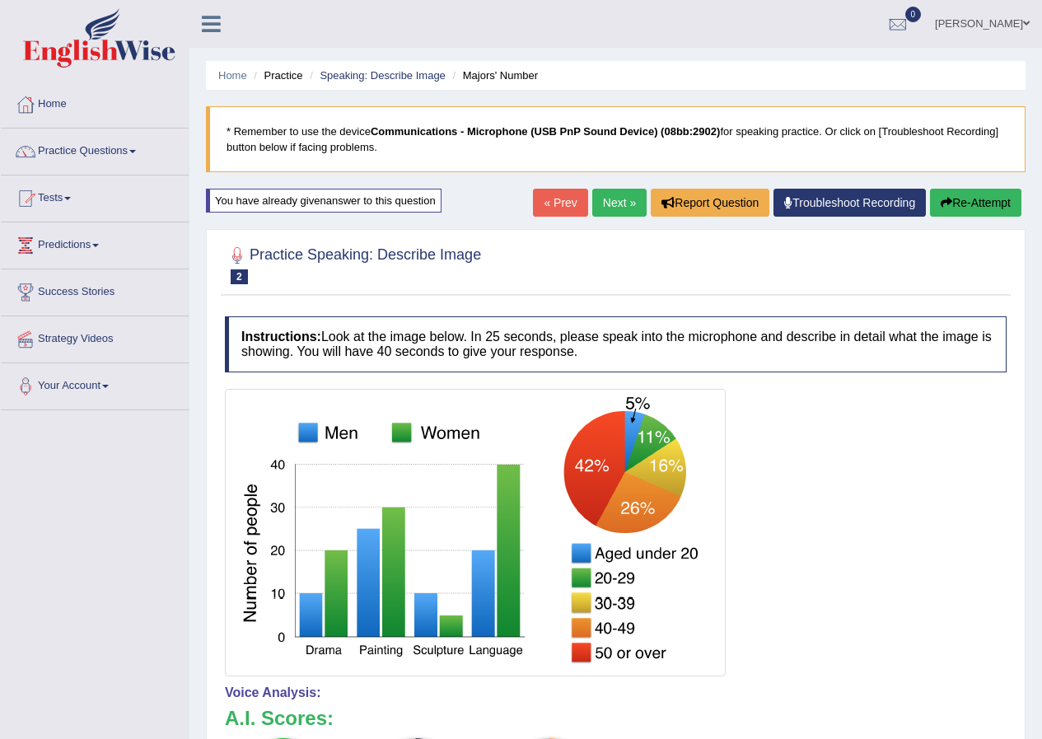
click at [616, 200] on link "Next »" at bounding box center [619, 203] width 54 height 28
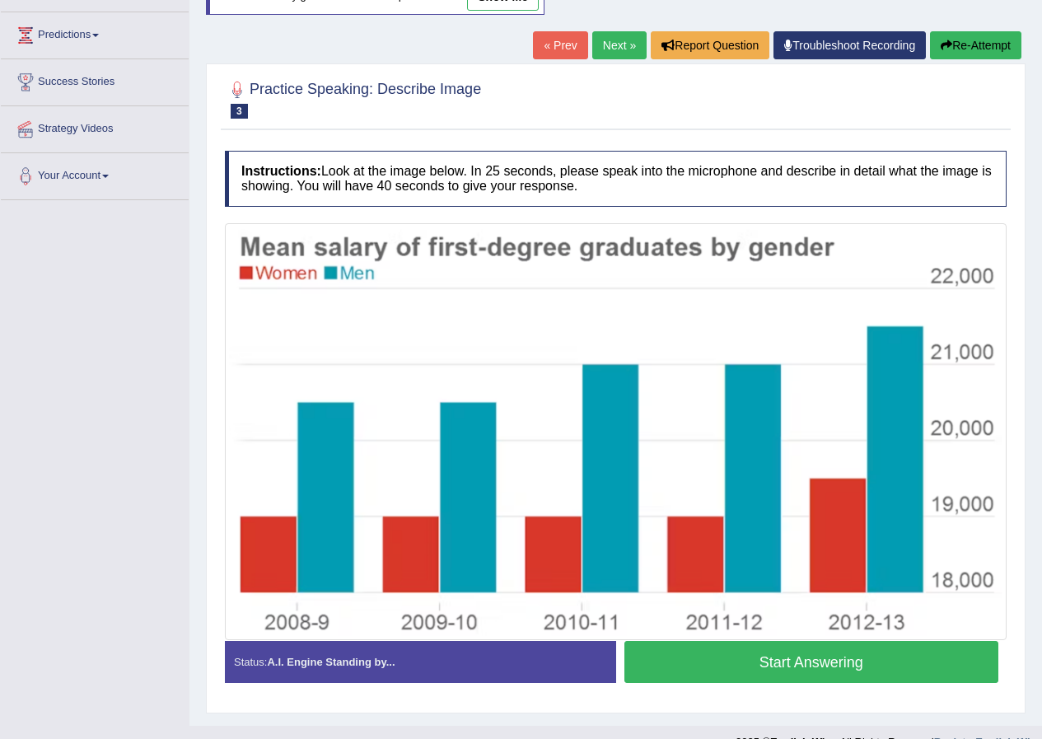
scroll to position [238, 0]
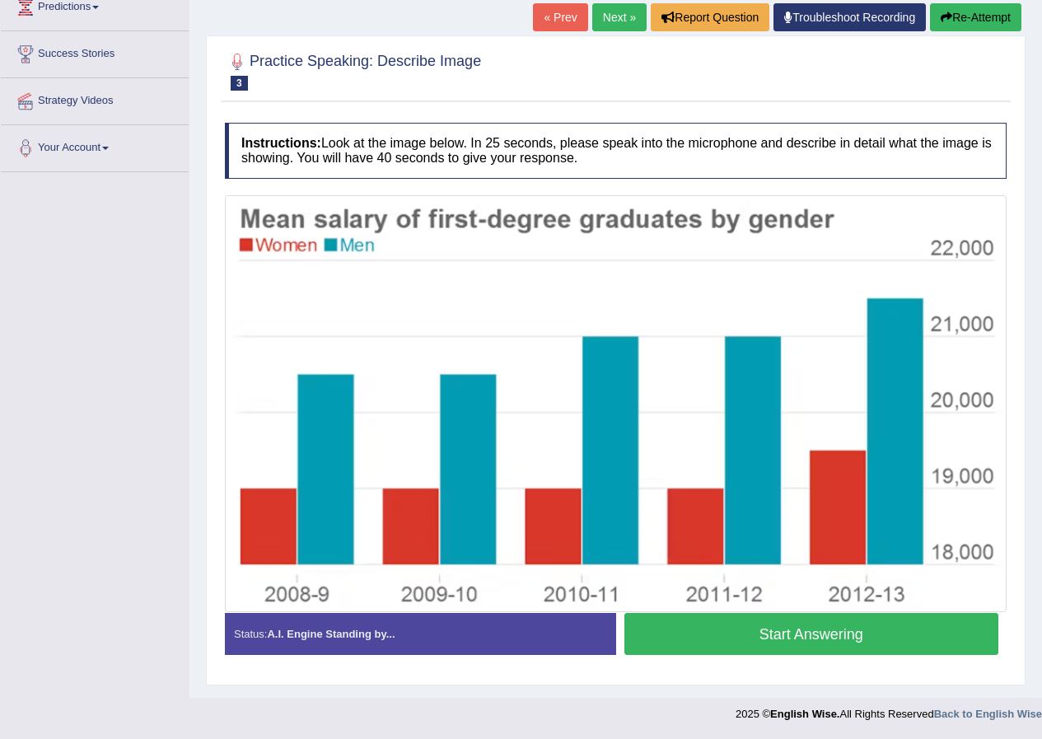
click at [748, 646] on button "Start Answering" at bounding box center [812, 634] width 375 height 42
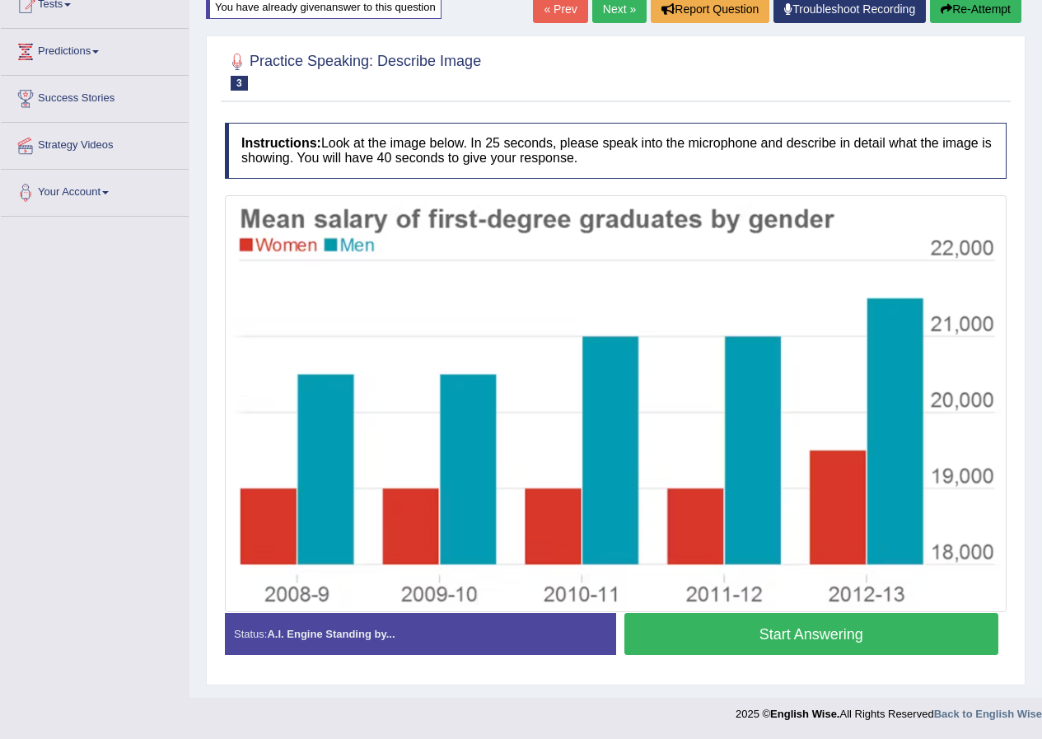
scroll to position [194, 0]
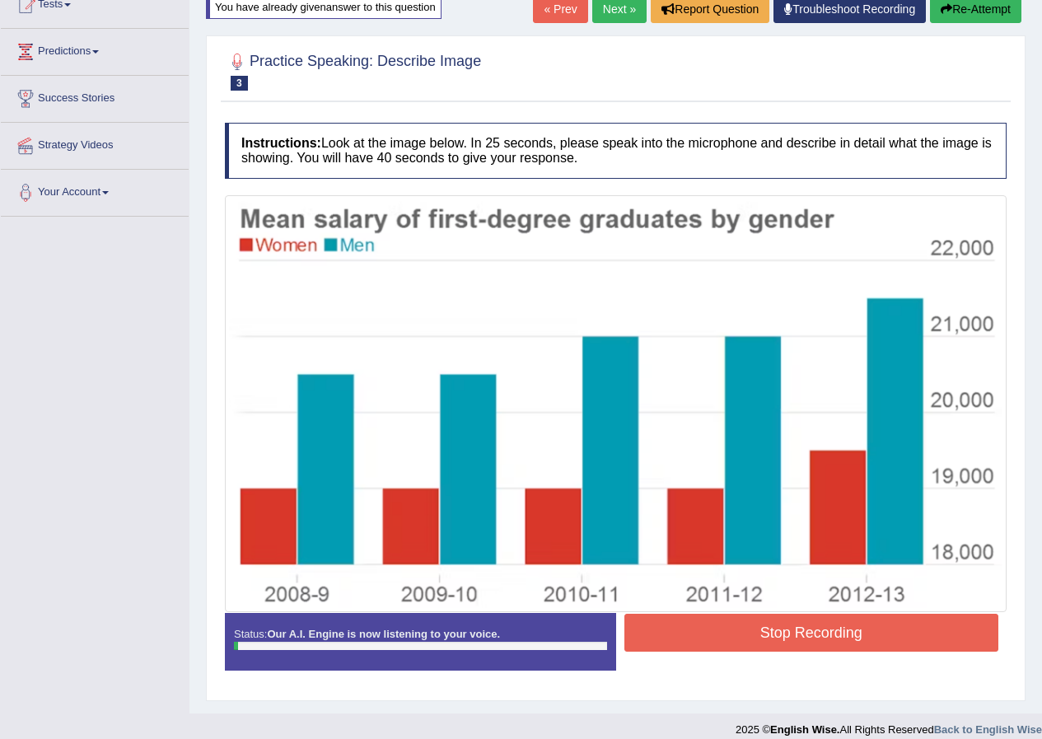
click at [748, 646] on button "Stop Recording" at bounding box center [812, 633] width 375 height 38
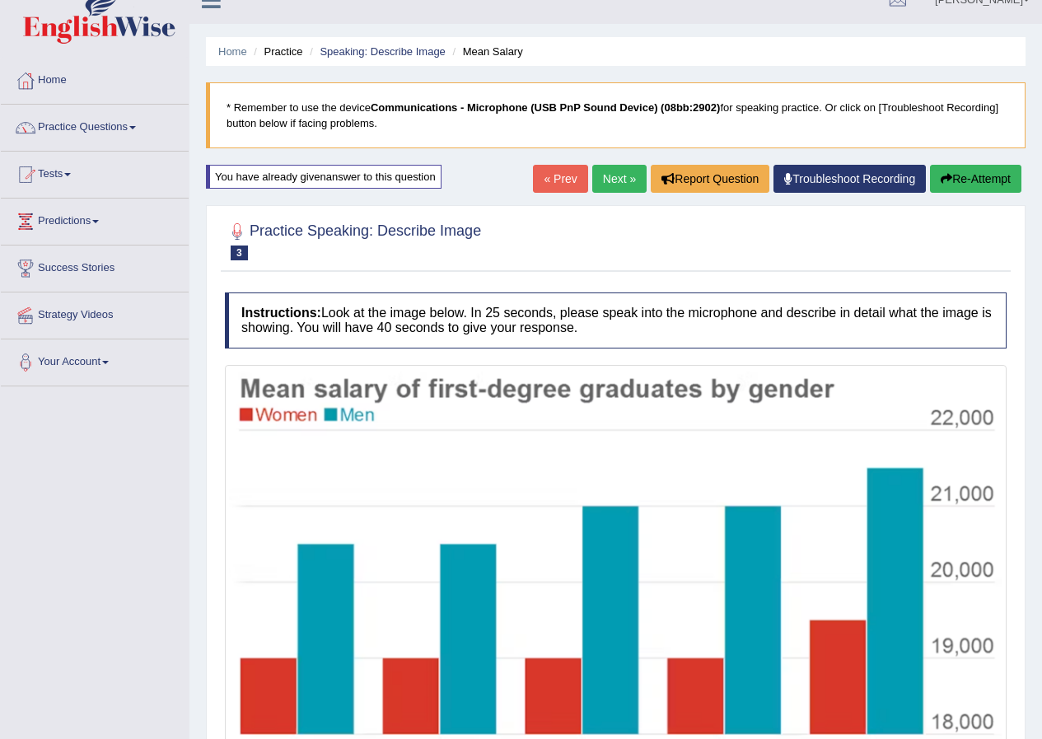
scroll to position [0, 0]
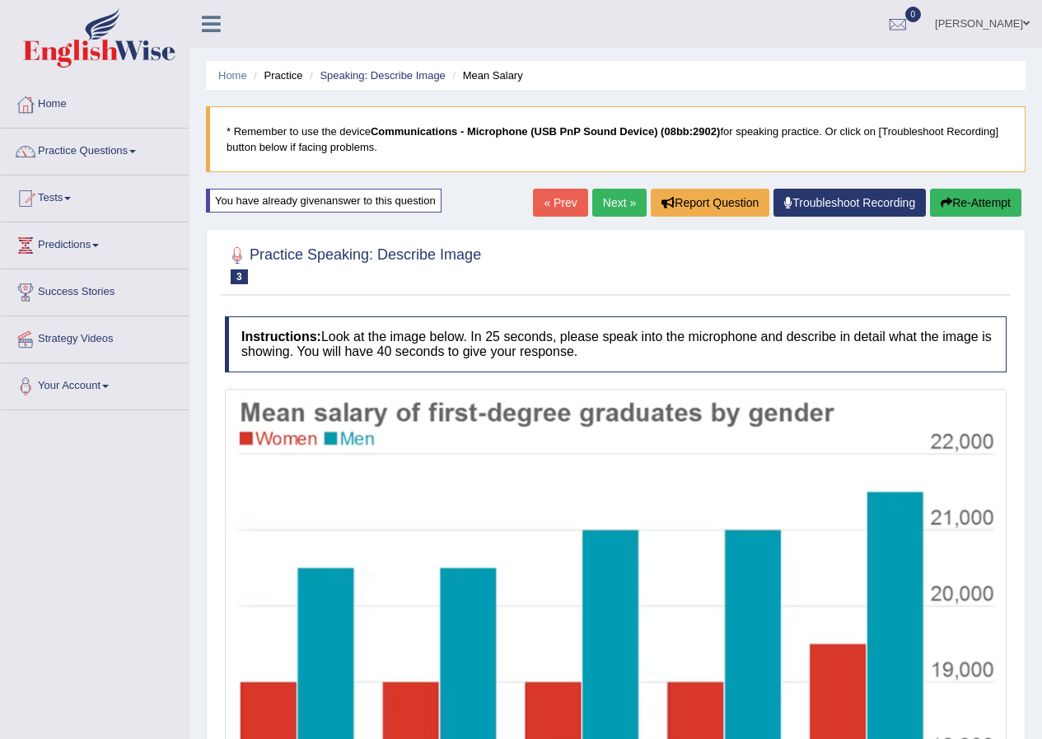
click at [613, 203] on link "Next »" at bounding box center [619, 203] width 54 height 28
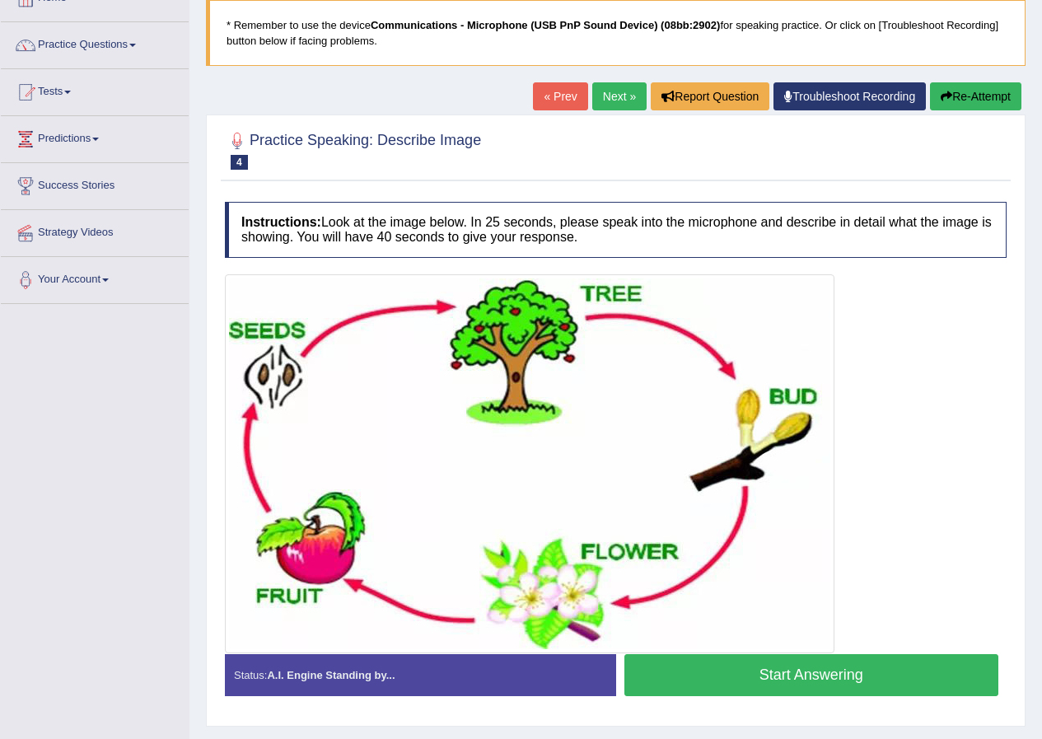
scroll to position [147, 0]
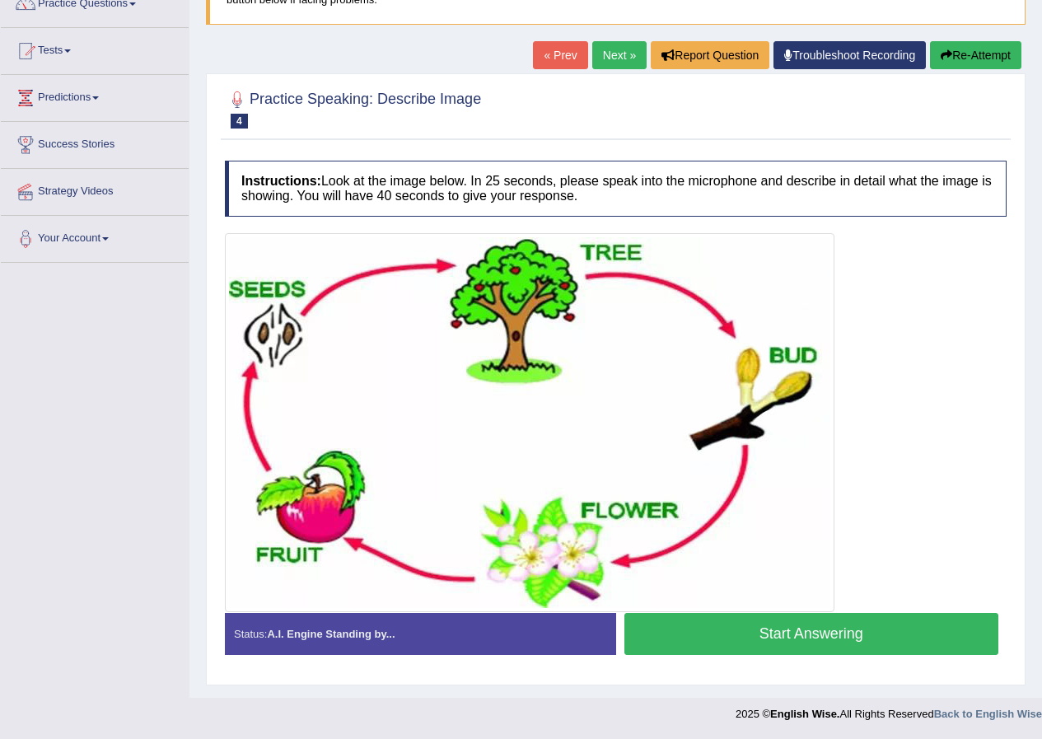
click at [737, 602] on img at bounding box center [530, 422] width 602 height 371
click at [737, 620] on button "Start Answering" at bounding box center [812, 634] width 375 height 42
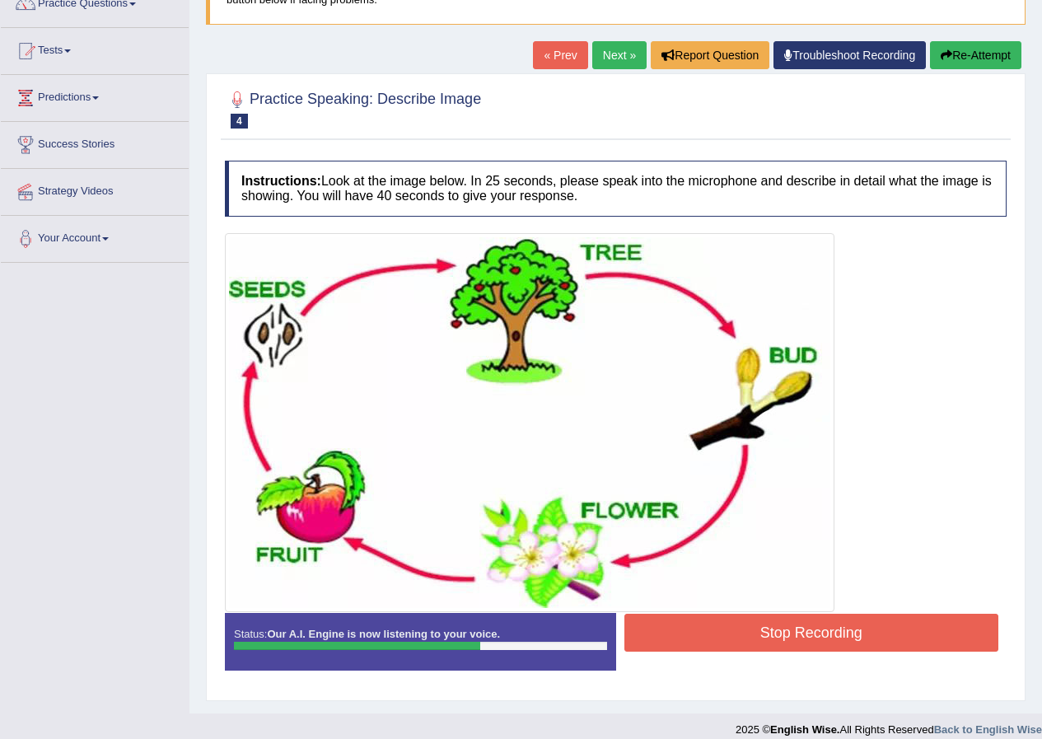
click at [697, 645] on button "Stop Recording" at bounding box center [812, 633] width 375 height 38
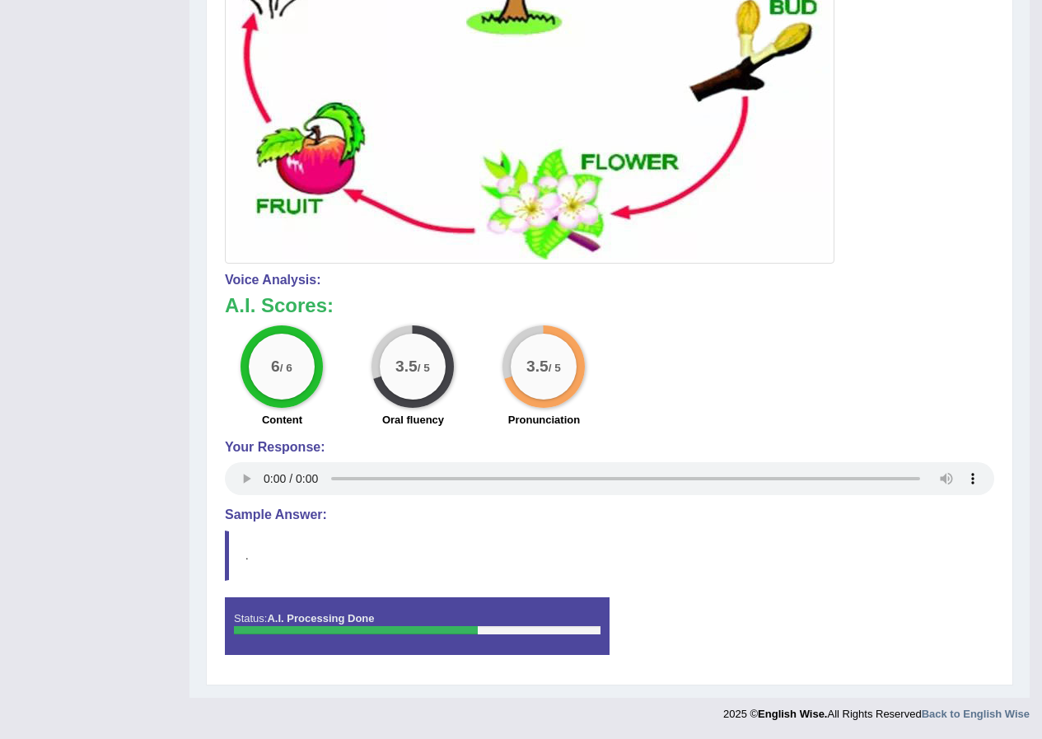
scroll to position [0, 0]
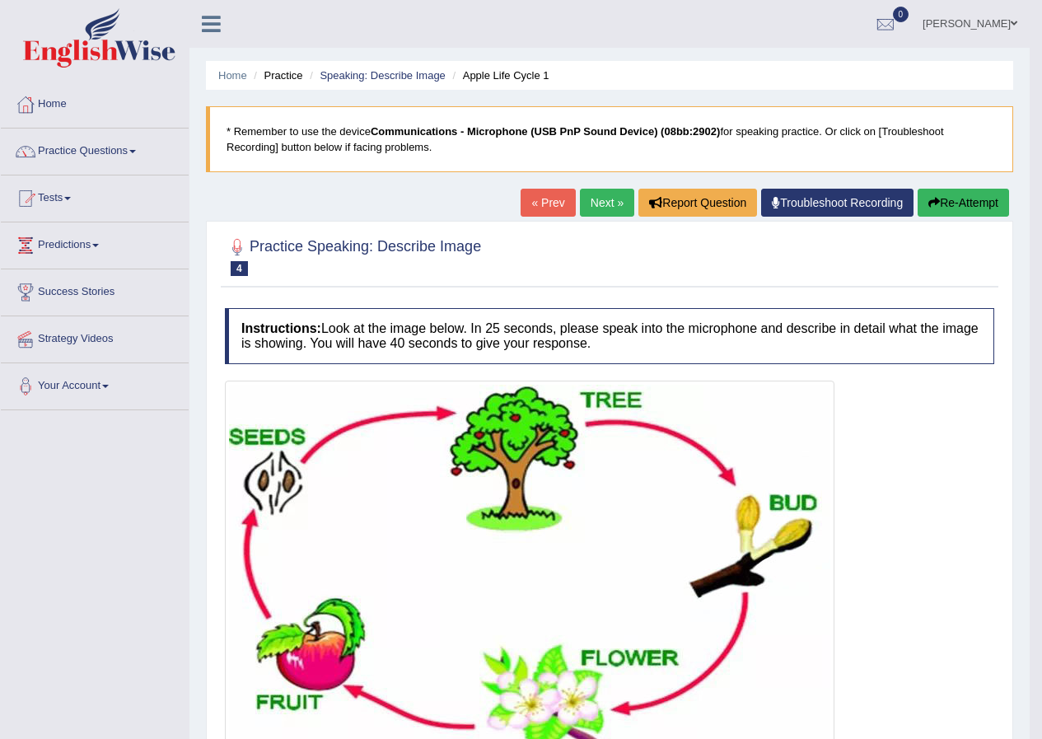
click at [603, 206] on link "Next »" at bounding box center [607, 203] width 54 height 28
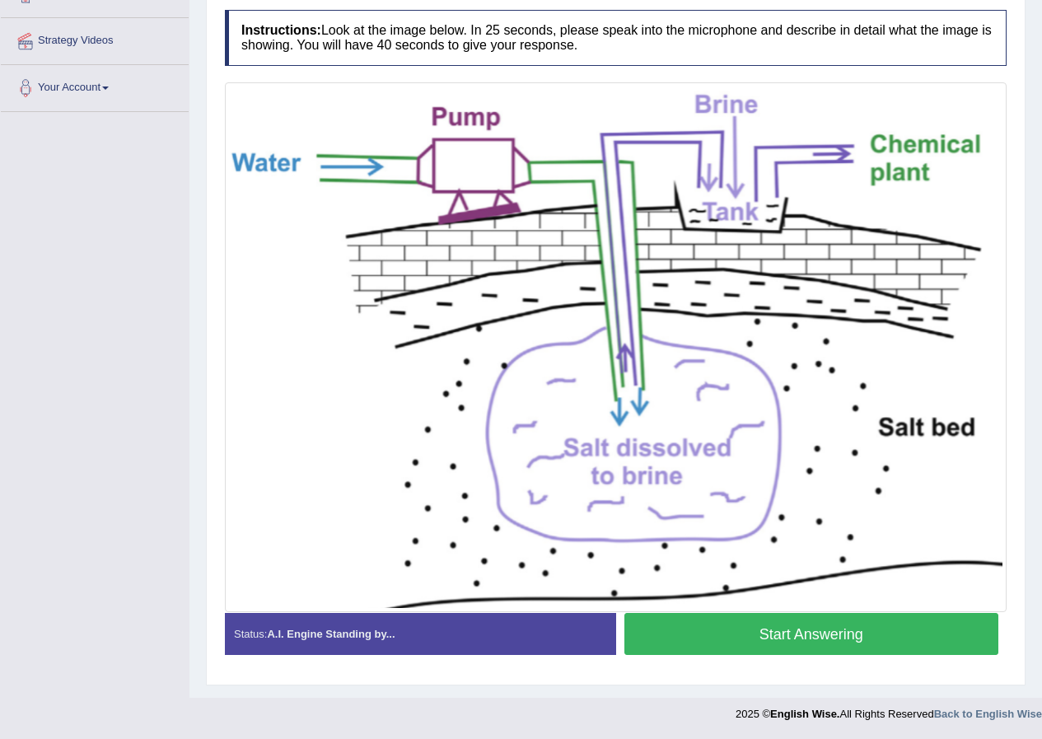
click at [836, 647] on button "Start Answering" at bounding box center [812, 634] width 375 height 42
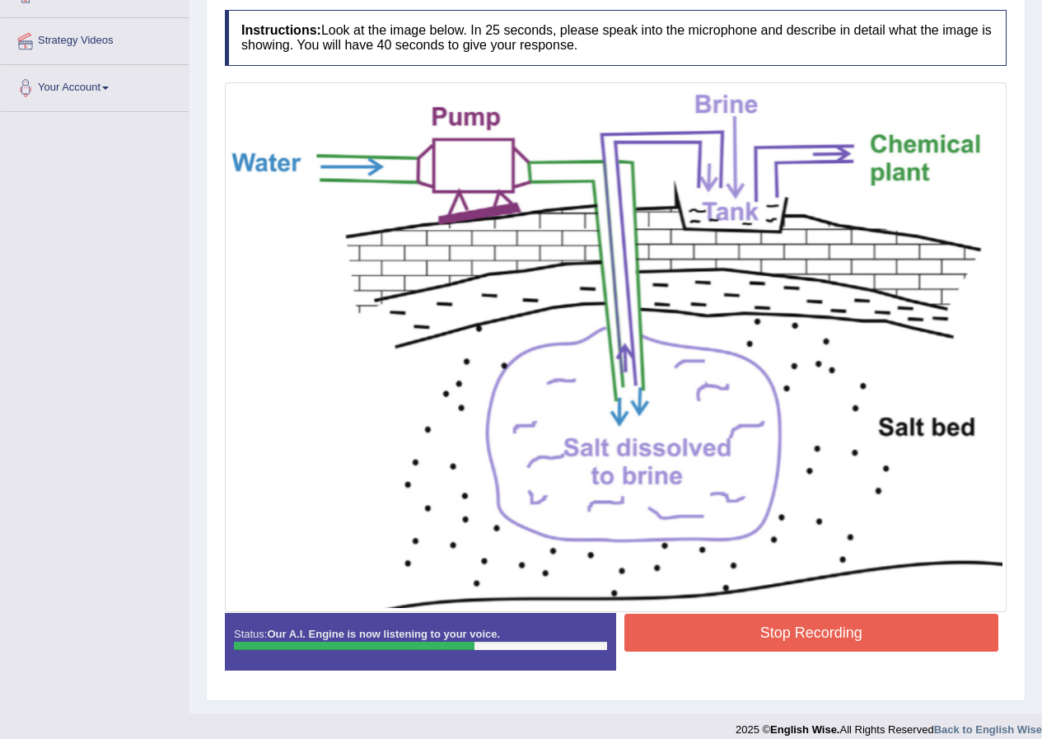
click at [824, 622] on button "Stop Recording" at bounding box center [812, 633] width 375 height 38
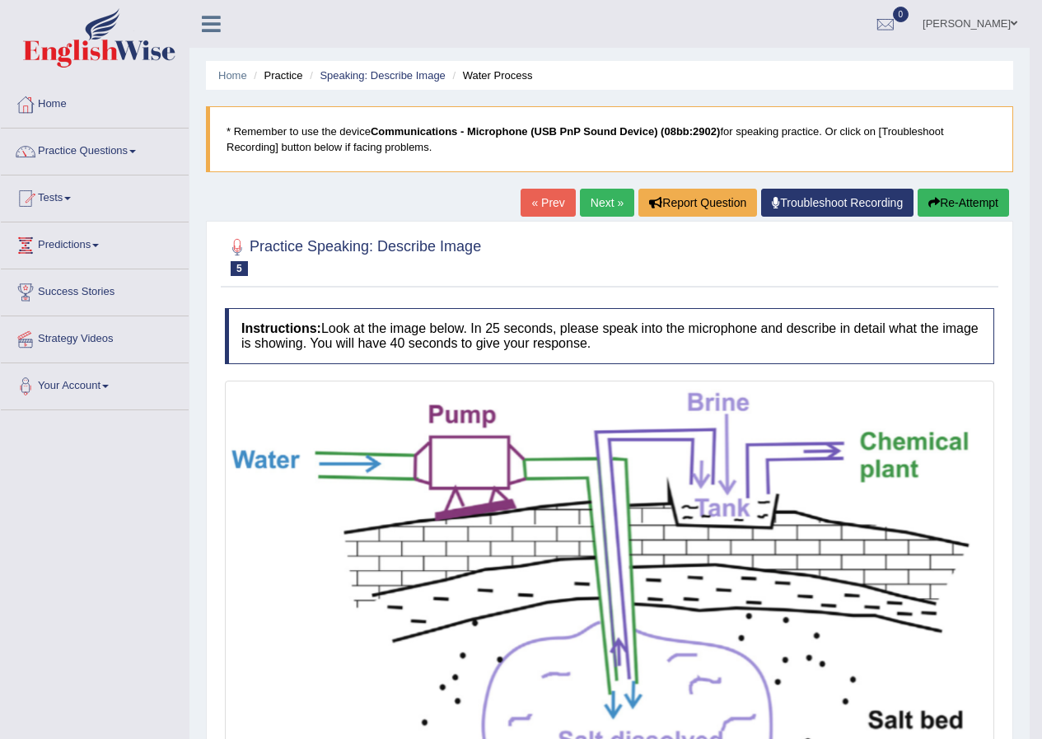
click at [602, 199] on link "Next »" at bounding box center [607, 203] width 54 height 28
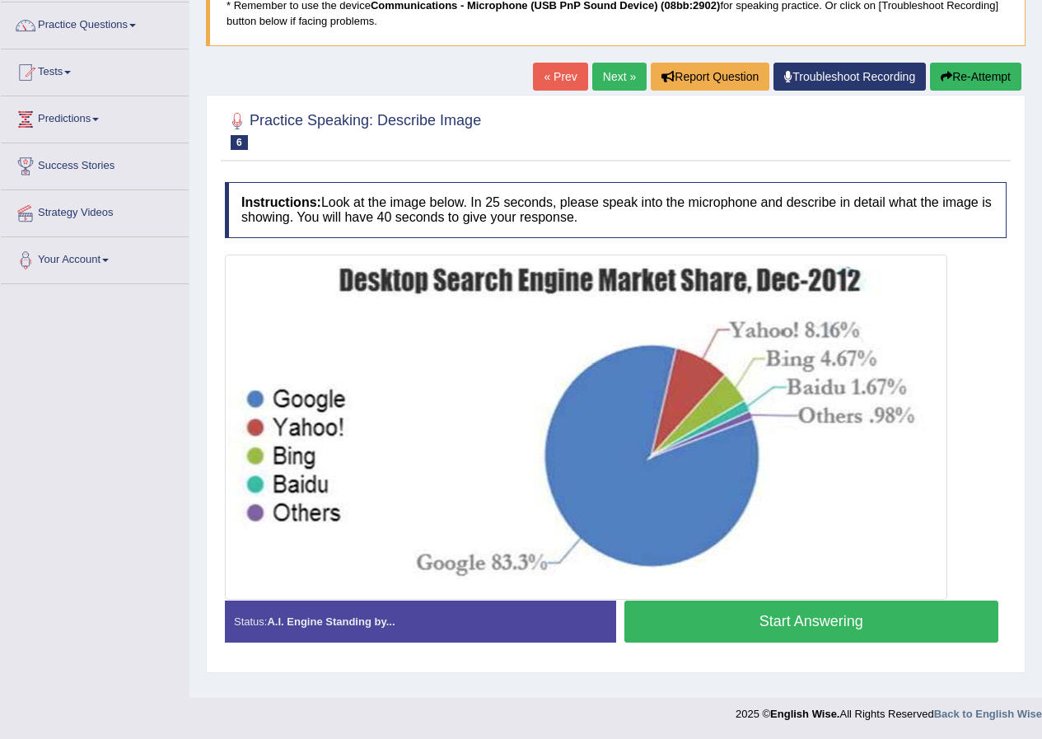
click at [737, 633] on button "Start Answering" at bounding box center [812, 622] width 375 height 42
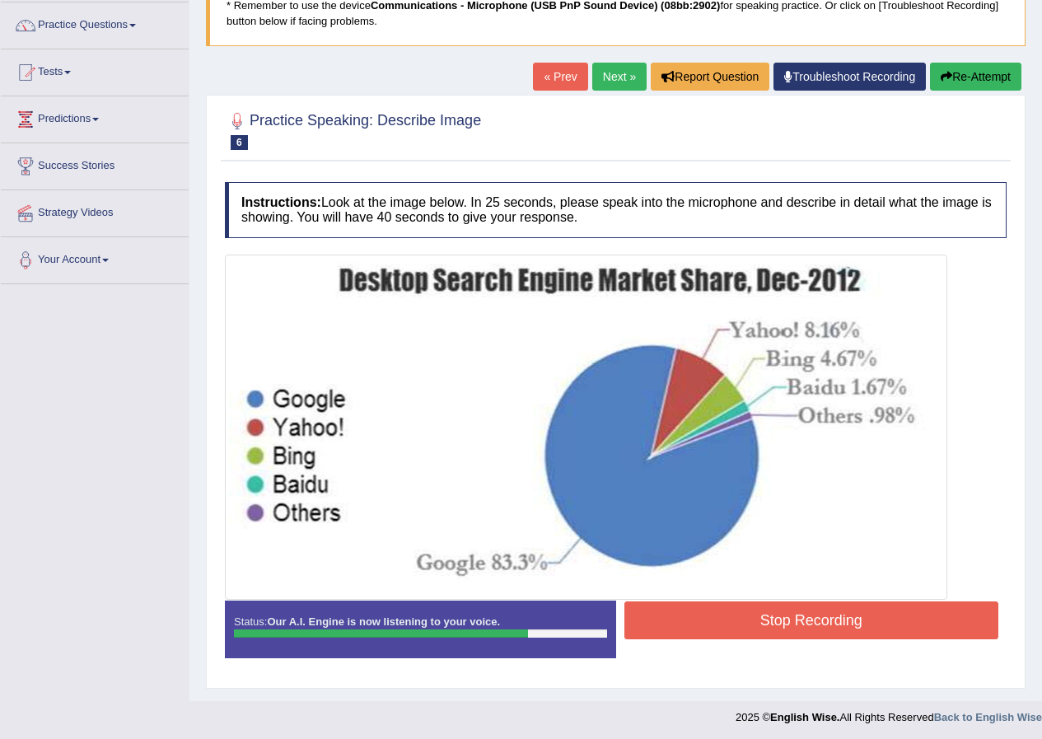
click at [826, 630] on button "Stop Recording" at bounding box center [812, 621] width 375 height 38
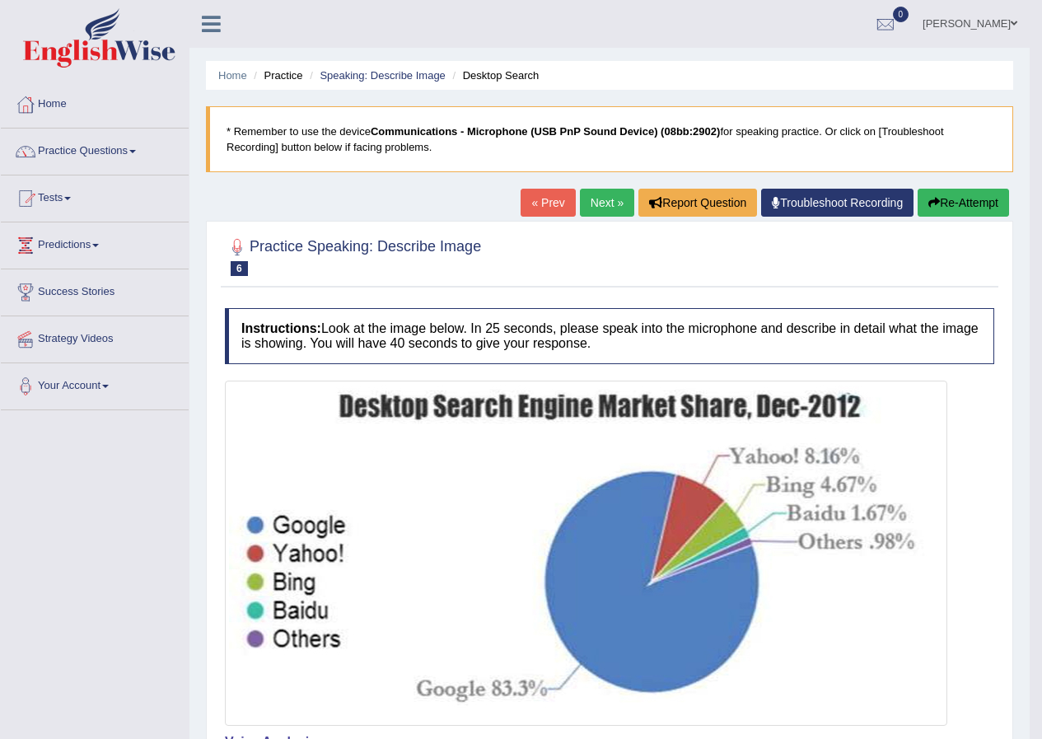
click at [593, 217] on link "Next »" at bounding box center [607, 203] width 54 height 28
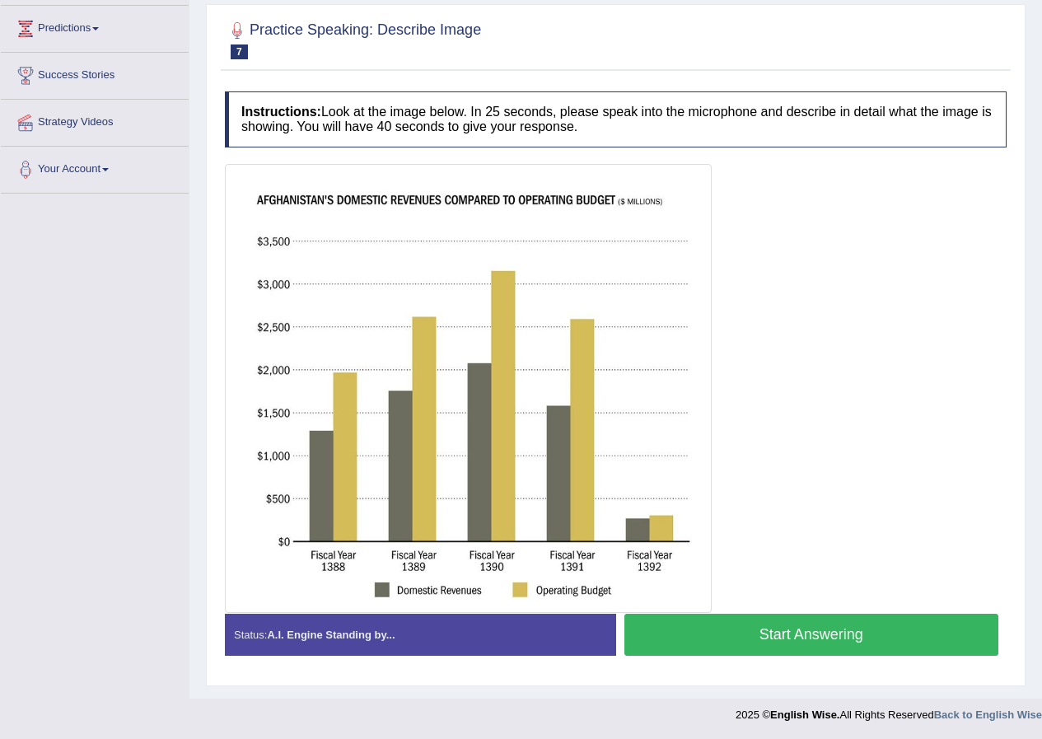
scroll to position [218, 0]
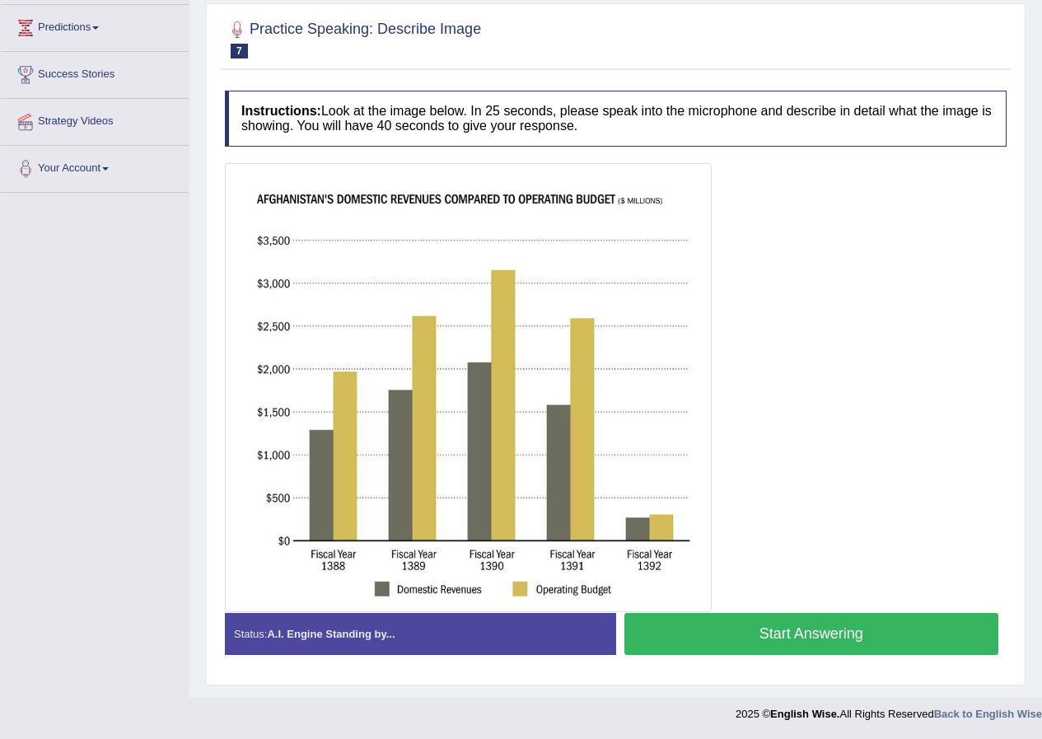
click at [457, 639] on div "Status: A.I. Engine Standing by..." at bounding box center [420, 634] width 391 height 42
click at [807, 461] on div at bounding box center [616, 387] width 782 height 449
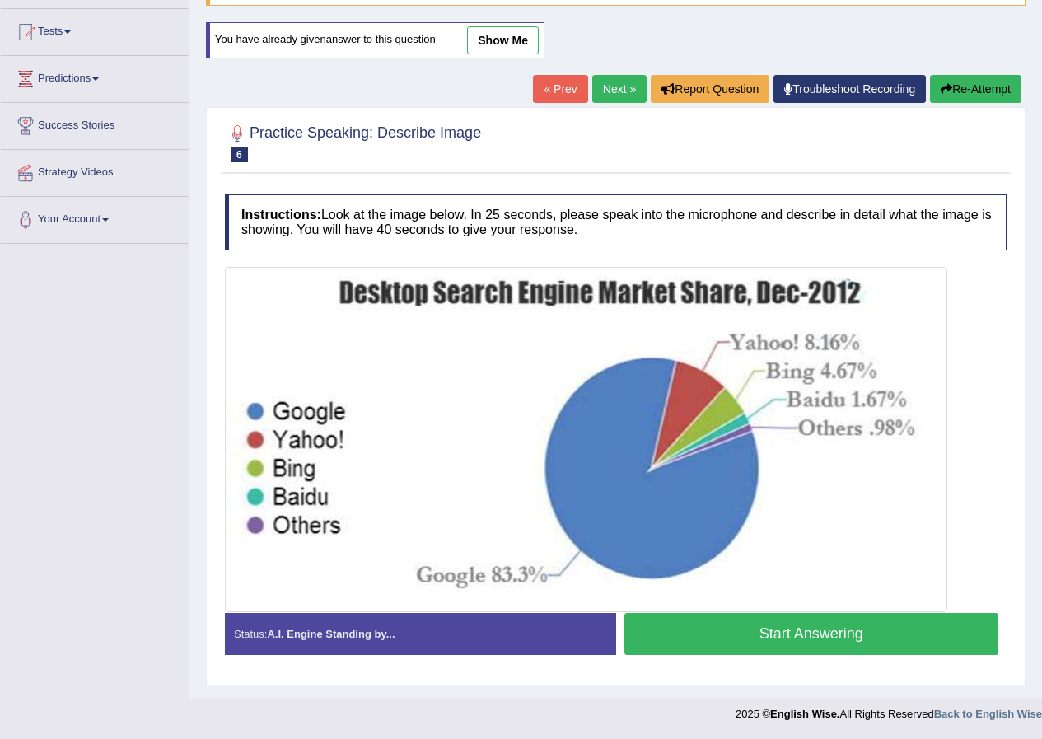
click at [491, 34] on link "show me" at bounding box center [503, 40] width 72 height 28
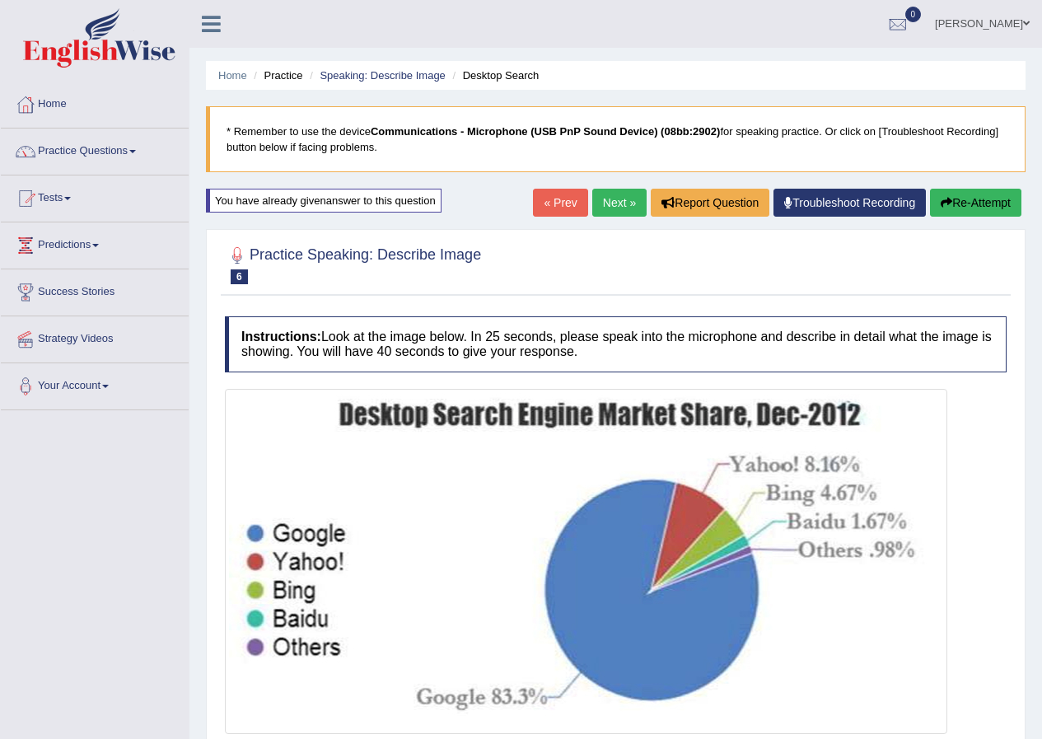
click at [948, 21] on link "[PERSON_NAME]" at bounding box center [982, 21] width 119 height 43
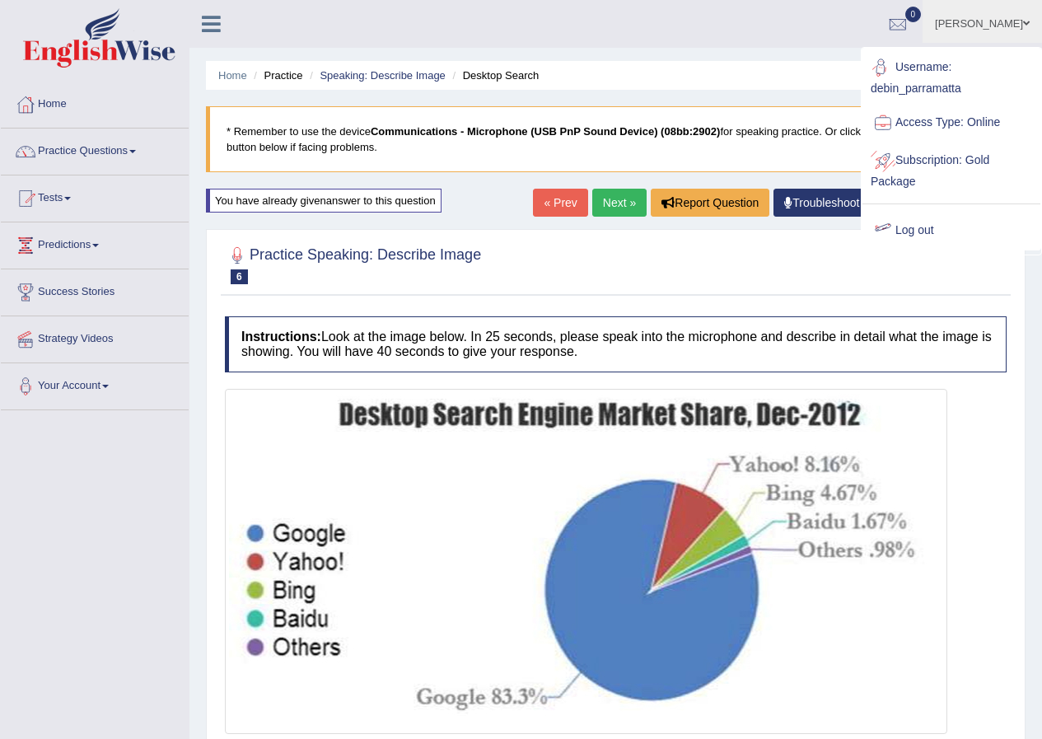
click at [892, 230] on div at bounding box center [883, 230] width 25 height 25
